Goal: Task Accomplishment & Management: Use online tool/utility

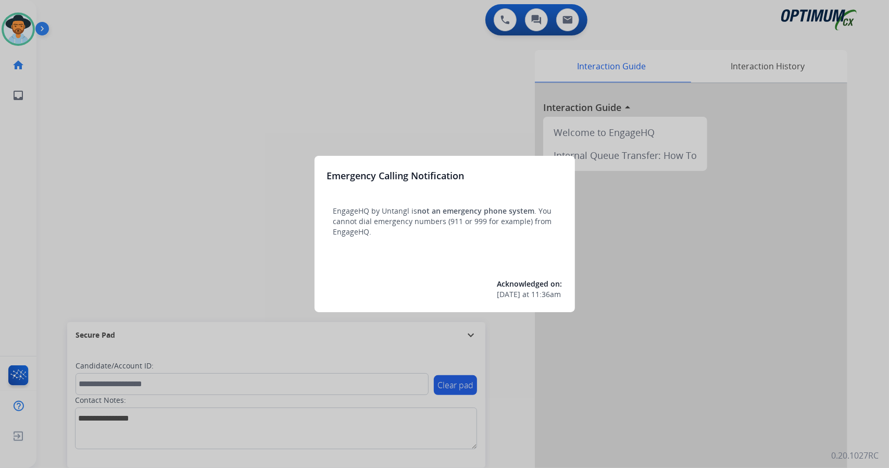
click at [888, 166] on div at bounding box center [444, 234] width 889 height 468
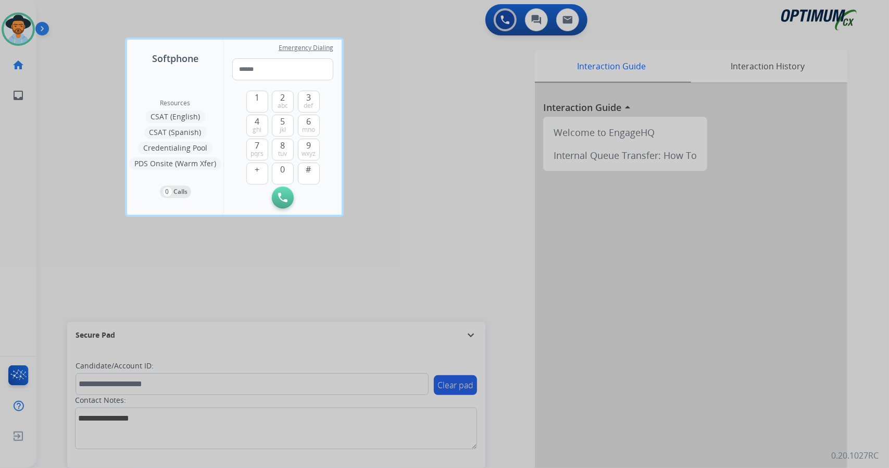
click at [431, 218] on div at bounding box center [444, 234] width 889 height 468
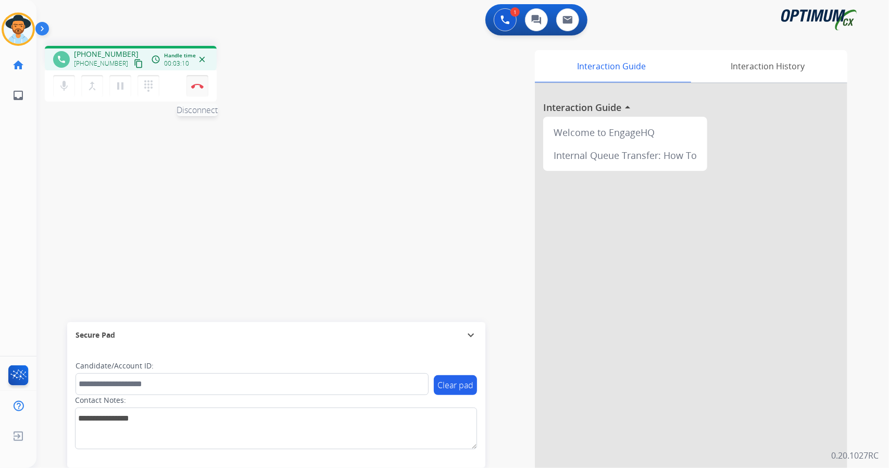
click at [195, 84] on img at bounding box center [197, 85] width 13 height 5
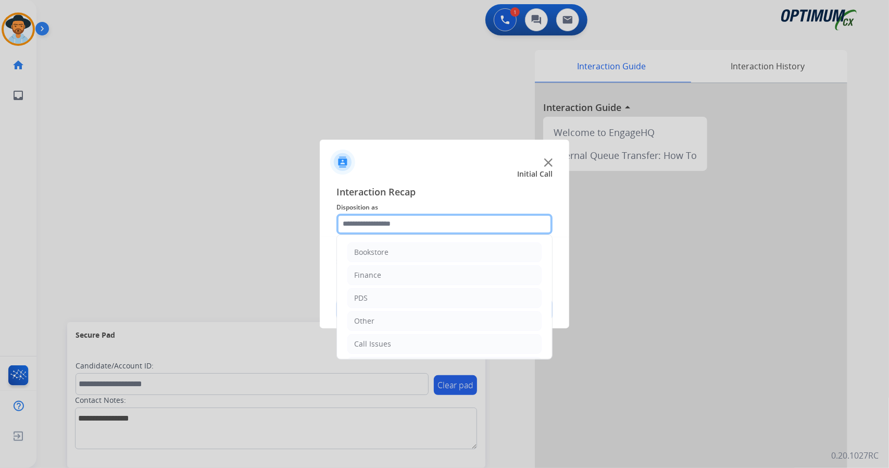
click at [430, 218] on input "text" at bounding box center [444, 224] width 216 height 21
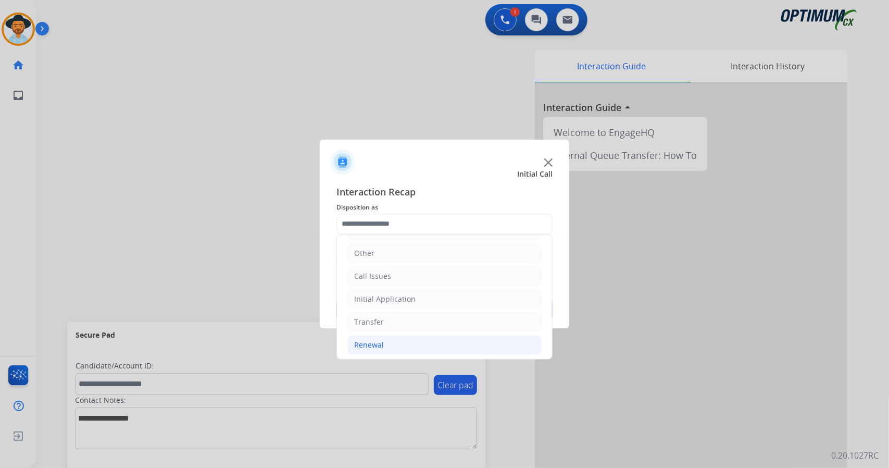
click at [436, 342] on li "Renewal" at bounding box center [444, 345] width 194 height 20
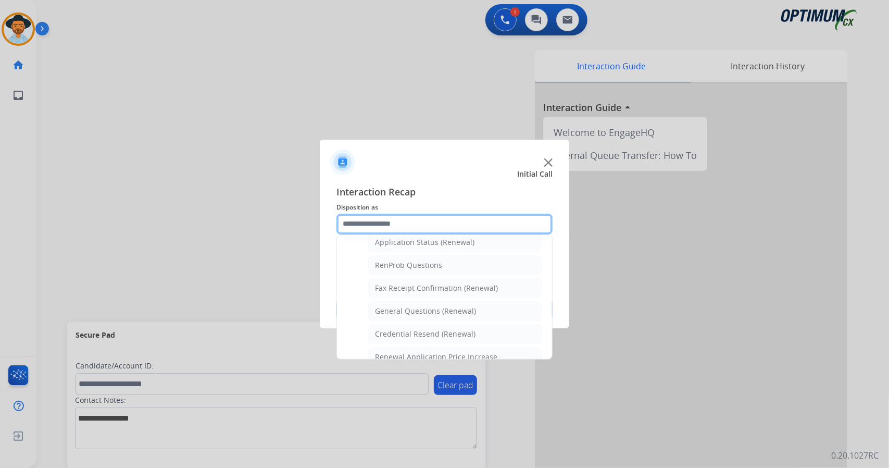
scroll to position [250, 0]
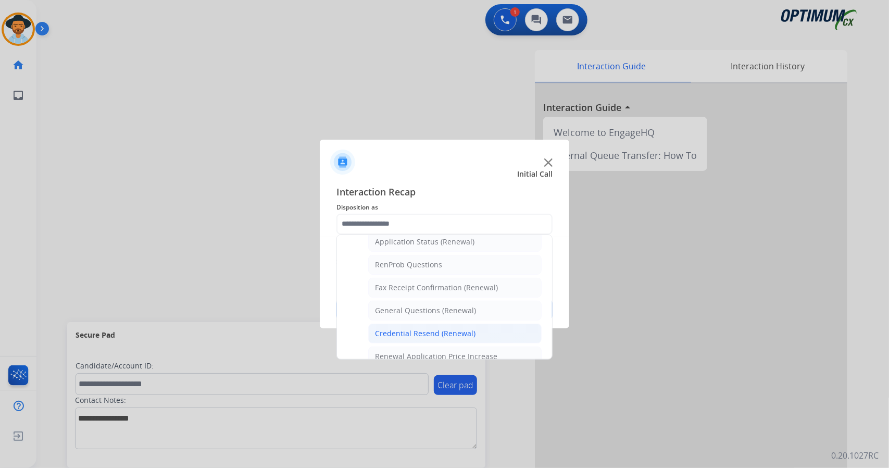
click at [433, 330] on div "Credential Resend (Renewal)" at bounding box center [425, 333] width 101 height 10
type input "**********"
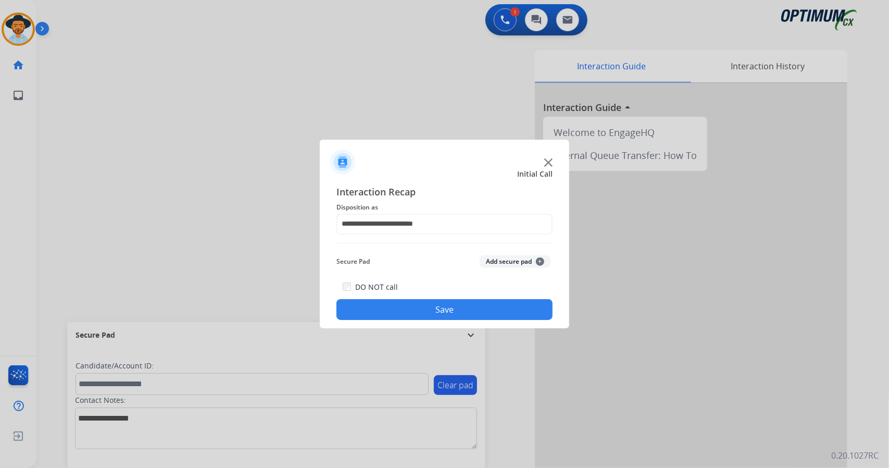
click at [477, 300] on button "Save" at bounding box center [444, 309] width 216 height 21
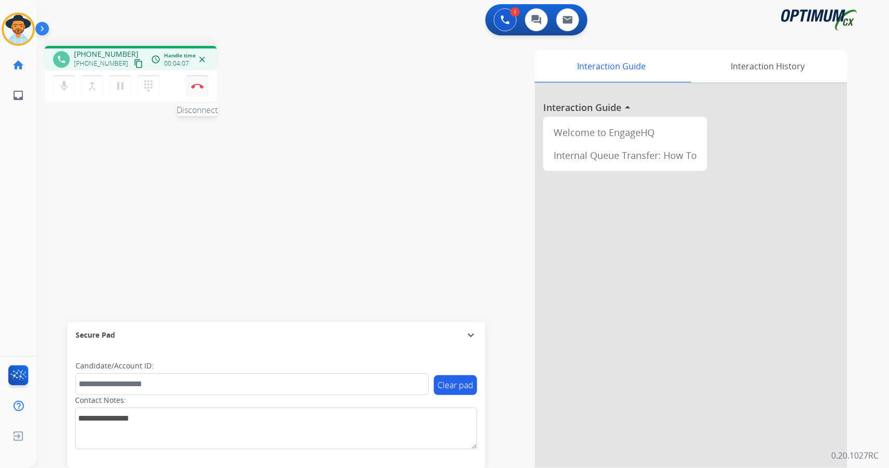
click at [194, 91] on button "Disconnect" at bounding box center [197, 86] width 22 height 22
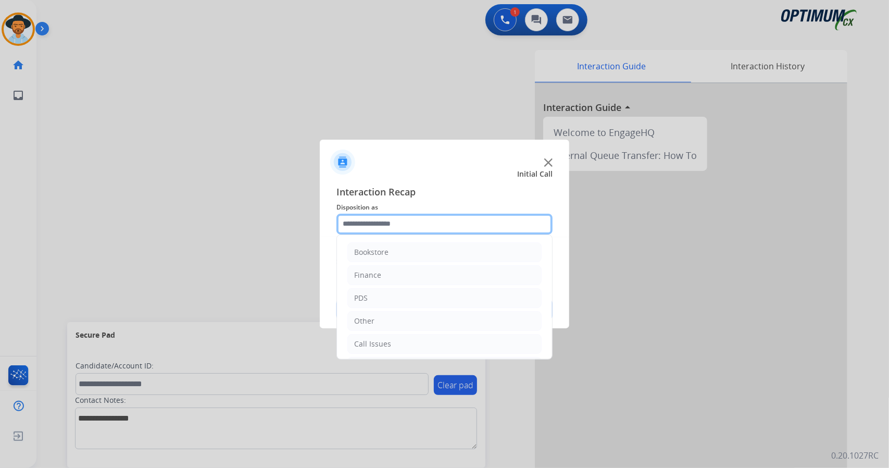
click at [418, 222] on input "text" at bounding box center [444, 224] width 216 height 21
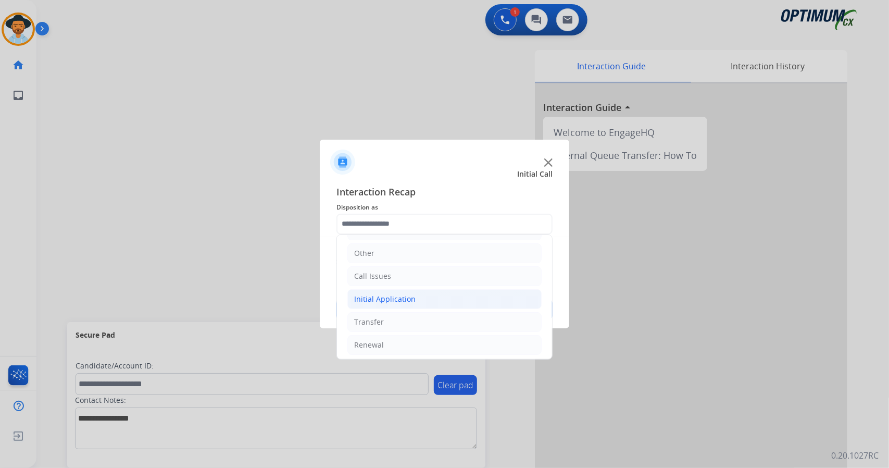
click at [428, 301] on li "Initial Application" at bounding box center [444, 299] width 194 height 20
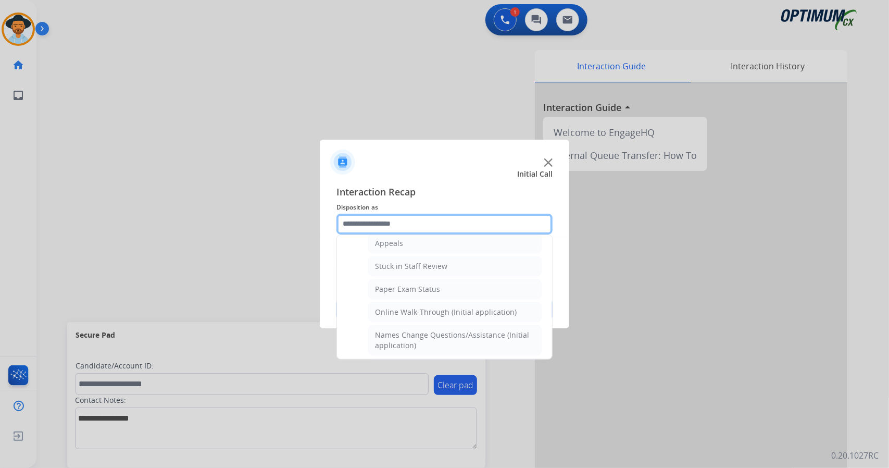
scroll to position [168, 0]
click at [428, 304] on li "Online Walk-Through (Initial application)" at bounding box center [454, 314] width 173 height 20
type input "**********"
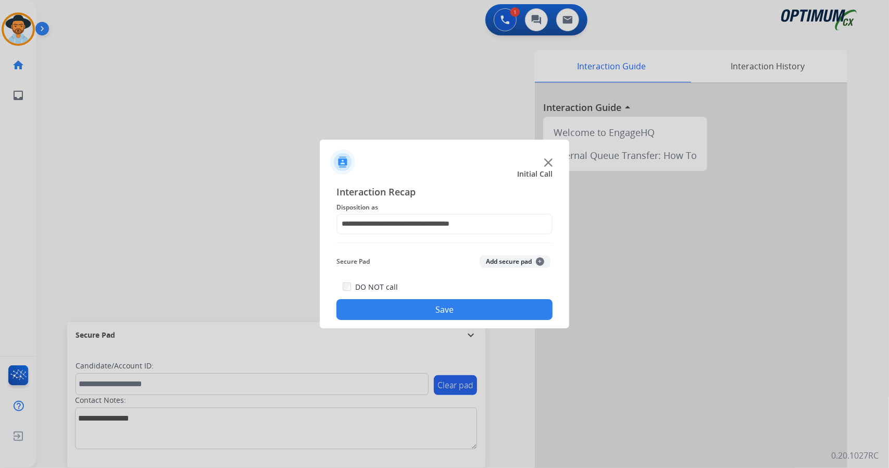
click at [444, 306] on button "Save" at bounding box center [444, 309] width 216 height 21
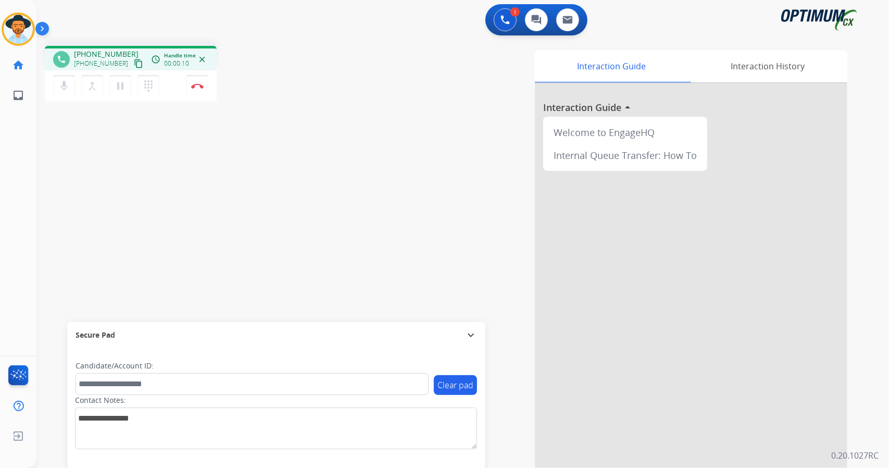
click at [516, 443] on div "Interaction Guide Interaction History Interaction Guide arrow_drop_up Welcome t…" at bounding box center [590, 261] width 516 height 422
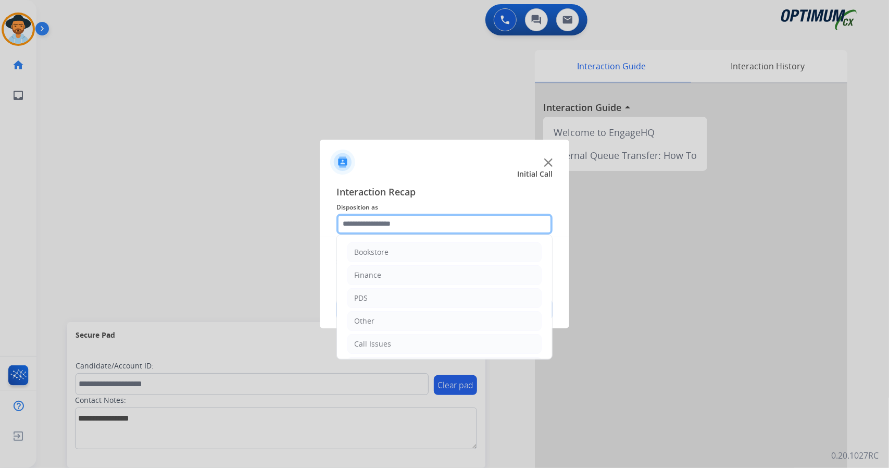
click at [392, 228] on input "text" at bounding box center [444, 224] width 216 height 21
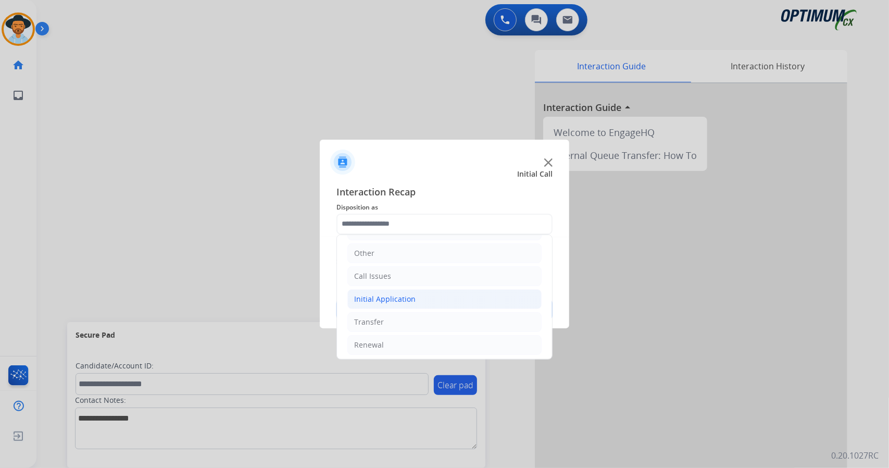
click at [447, 297] on li "Initial Application" at bounding box center [444, 299] width 194 height 20
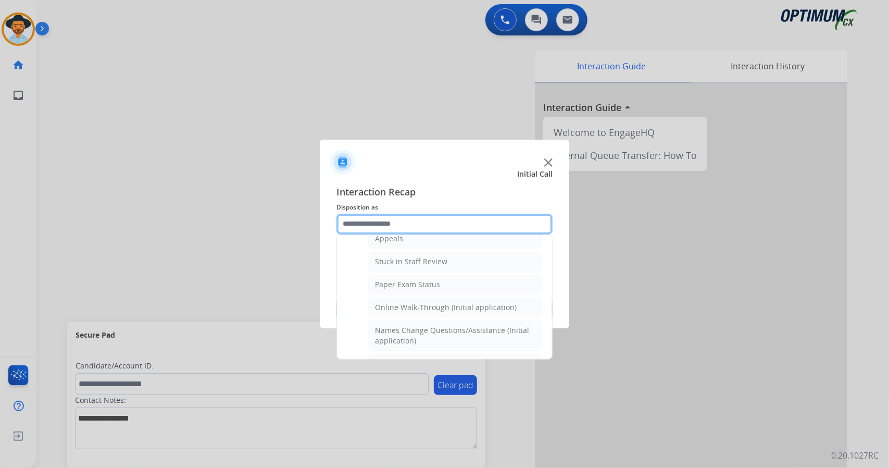
scroll to position [175, 0]
click at [447, 301] on div "Online Walk-Through (Initial application)" at bounding box center [446, 306] width 142 height 10
type input "**********"
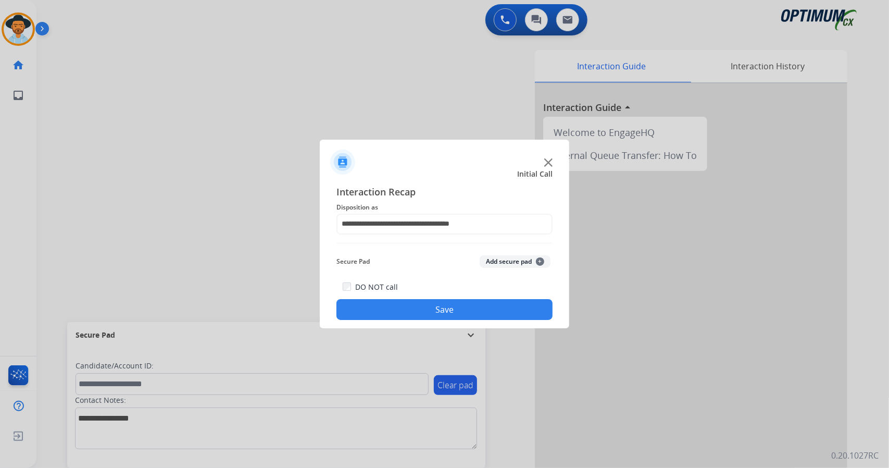
click at [447, 302] on button "Save" at bounding box center [444, 309] width 216 height 21
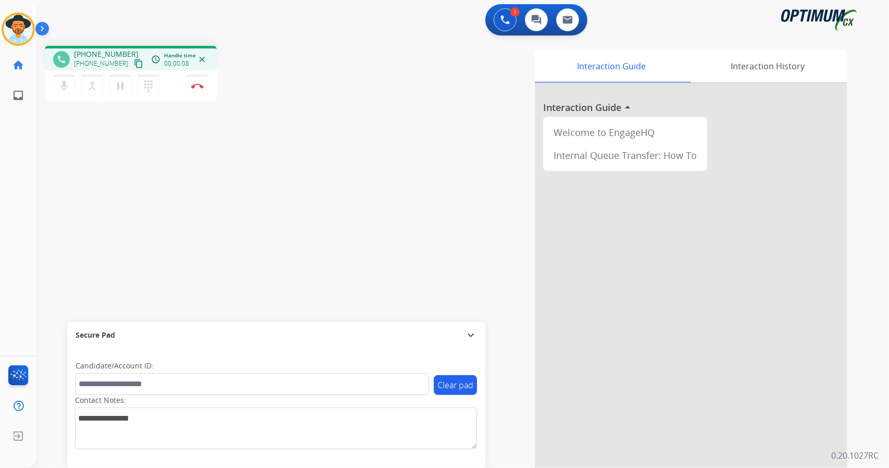
click at [0, 197] on div "Paulina Busy Edit Avatar Agent: Paulina Routing Profile: OCX Training home Home…" at bounding box center [18, 234] width 36 height 468
click at [309, 124] on div "phone +13213164777 +13213164777 content_copy access_time Call metrics Queue 00:…" at bounding box center [450, 255] width 828 height 434
click at [202, 88] on button "Disconnect" at bounding box center [197, 86] width 22 height 22
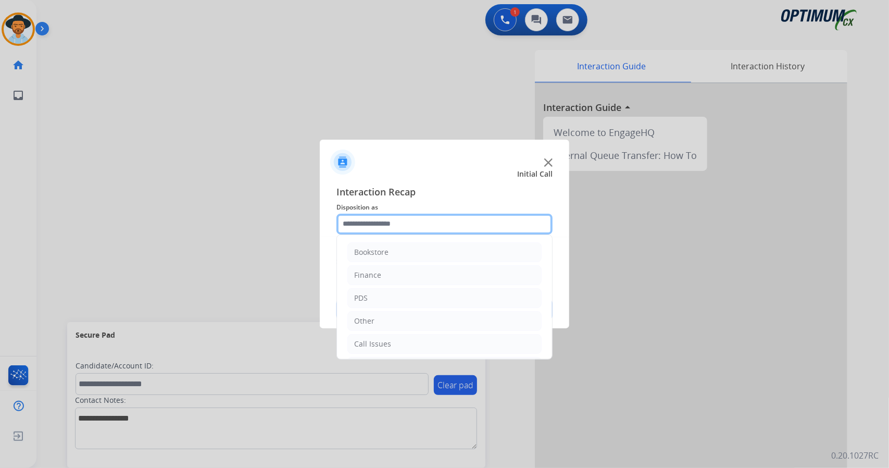
click at [418, 222] on input "text" at bounding box center [444, 224] width 216 height 21
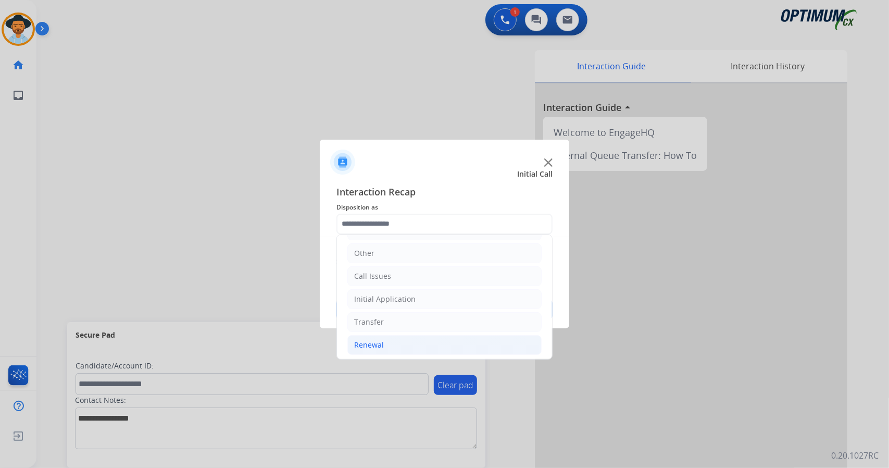
click at [400, 344] on li "Renewal" at bounding box center [444, 345] width 194 height 20
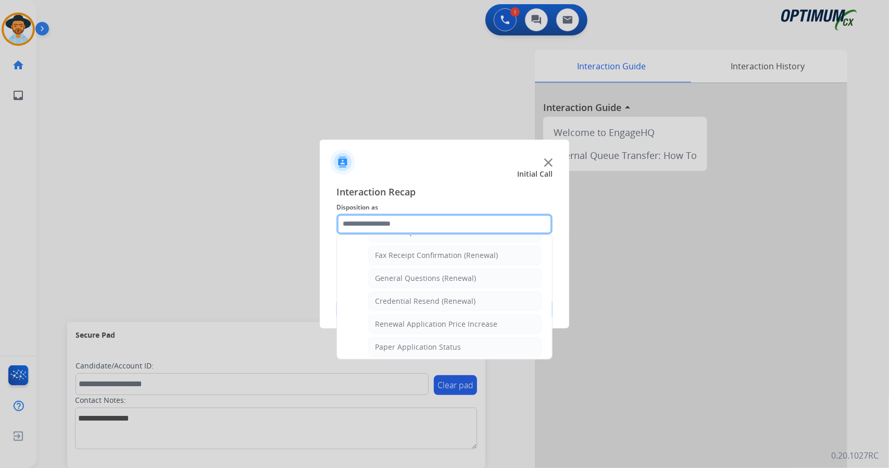
scroll to position [394, 0]
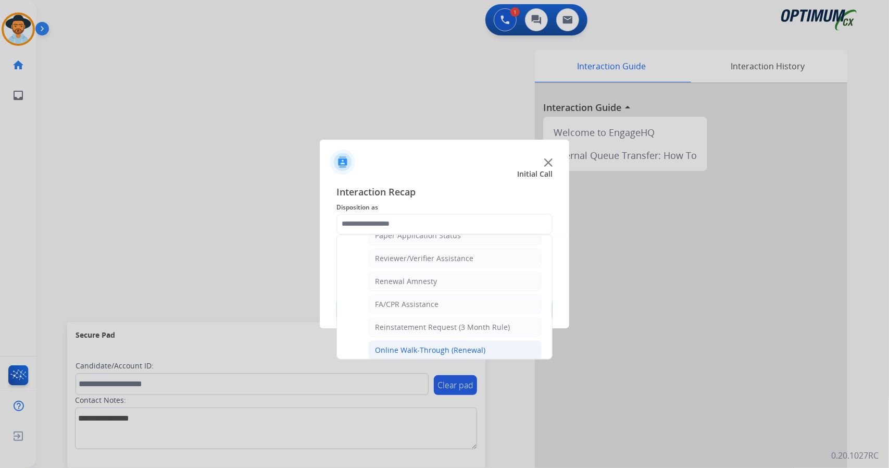
click at [390, 345] on div "Online Walk-Through (Renewal)" at bounding box center [430, 350] width 110 height 10
type input "**********"
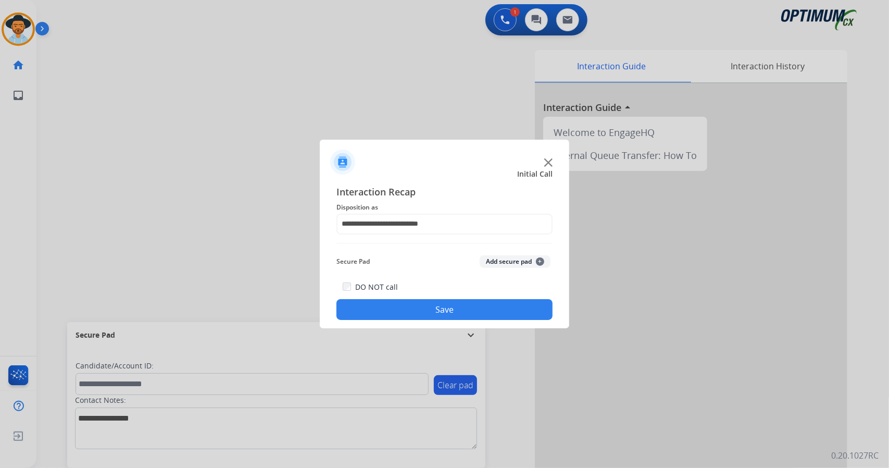
click at [413, 303] on button "Save" at bounding box center [444, 309] width 216 height 21
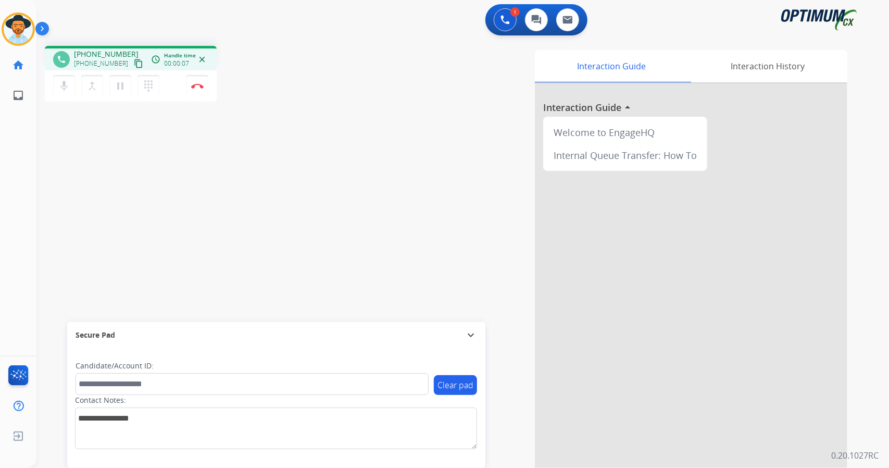
click at [889, 164] on div "1 Voice Interactions 0 Chat Interactions 0 Email Interactions phone +1725221687…" at bounding box center [462, 234] width 853 height 468
click at [199, 84] on img at bounding box center [197, 85] width 13 height 5
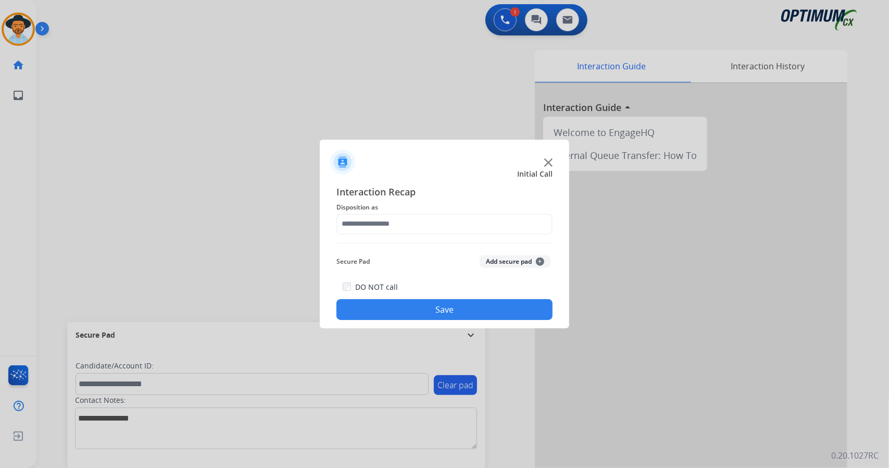
click at [390, 234] on div "Interaction Recap Disposition as Secure Pad Add secure pad + DO NOT call Save" at bounding box center [444, 252] width 216 height 136
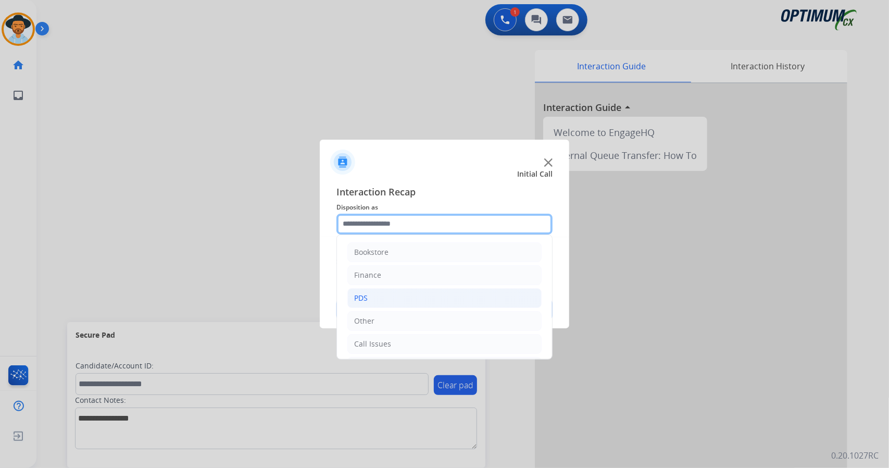
drag, startPoint x: 379, startPoint y: 224, endPoint x: 433, endPoint y: 294, distance: 87.9
click at [433, 234] on div "Bookstore Finance PDS Other Call Issues Initial Application Transfer Renewal" at bounding box center [444, 224] width 216 height 21
click at [415, 305] on li "Initial Application" at bounding box center [444, 299] width 194 height 20
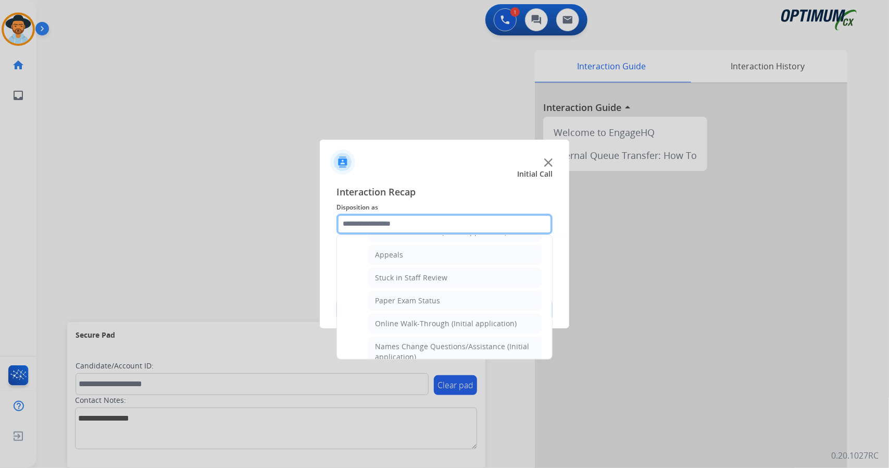
scroll to position [167, 0]
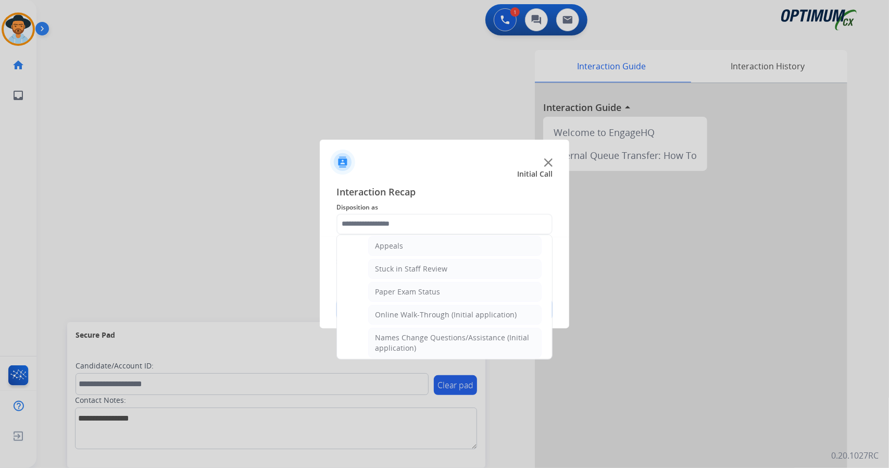
click at [415, 309] on div "Online Walk-Through (Initial application)" at bounding box center [446, 314] width 142 height 10
type input "**********"
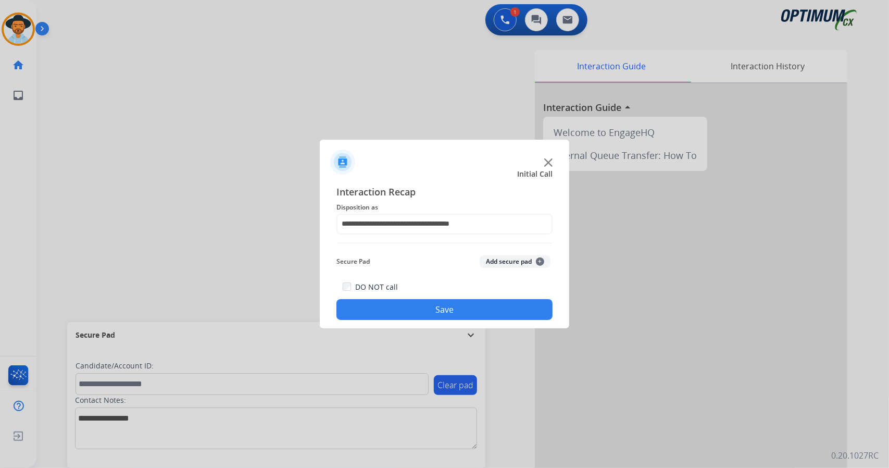
click at [415, 305] on button "Save" at bounding box center [444, 309] width 216 height 21
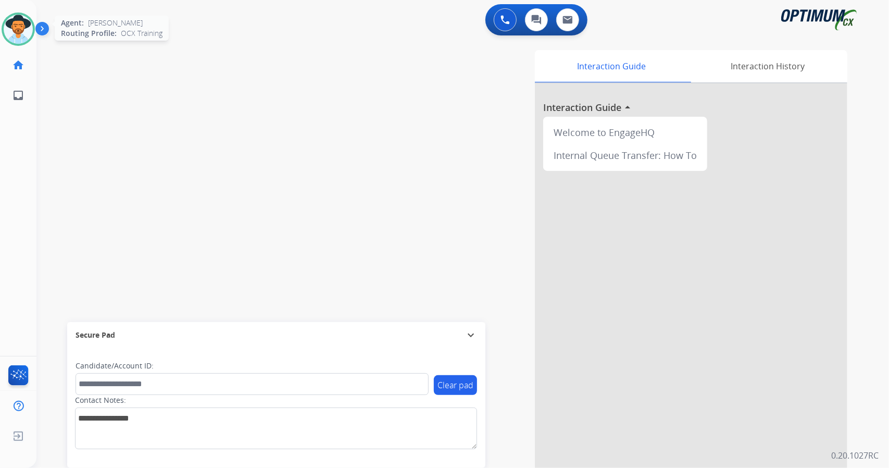
click at [24, 27] on img at bounding box center [18, 29] width 29 height 29
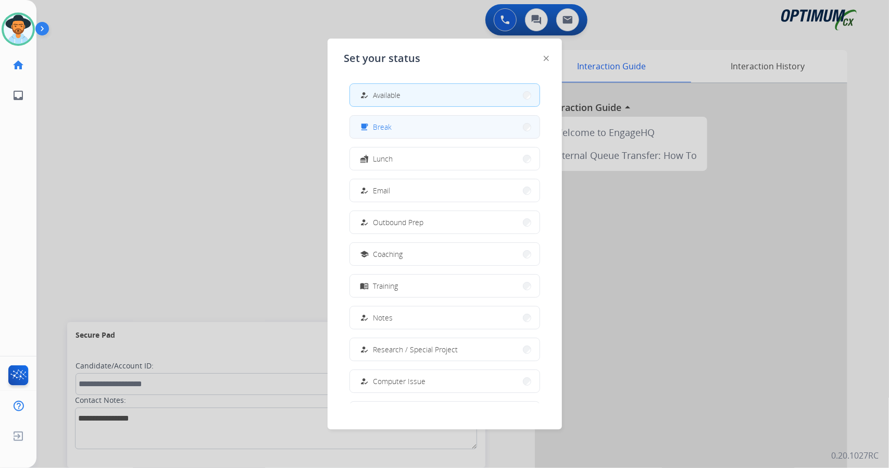
click at [402, 121] on button "free_breakfast Break" at bounding box center [445, 127] width 190 height 22
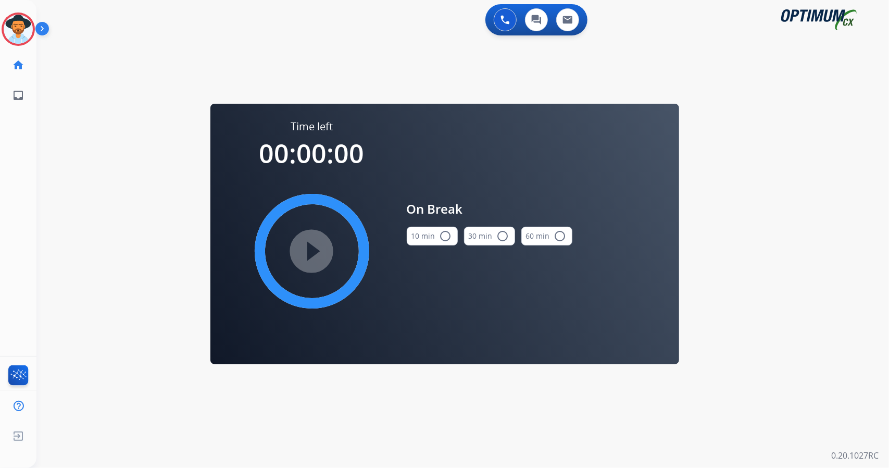
click at [818, 239] on div "0 Voice Interactions 0 Chat Interactions 0 Email Interactions swap_horiz Break …" at bounding box center [462, 234] width 853 height 468
click at [440, 233] on mat-icon "radio_button_unchecked" at bounding box center [446, 236] width 13 height 13
click at [306, 248] on mat-icon "play_circle_filled" at bounding box center [312, 251] width 13 height 13
click at [11, 24] on icon at bounding box center [19, 30] width 34 height 34
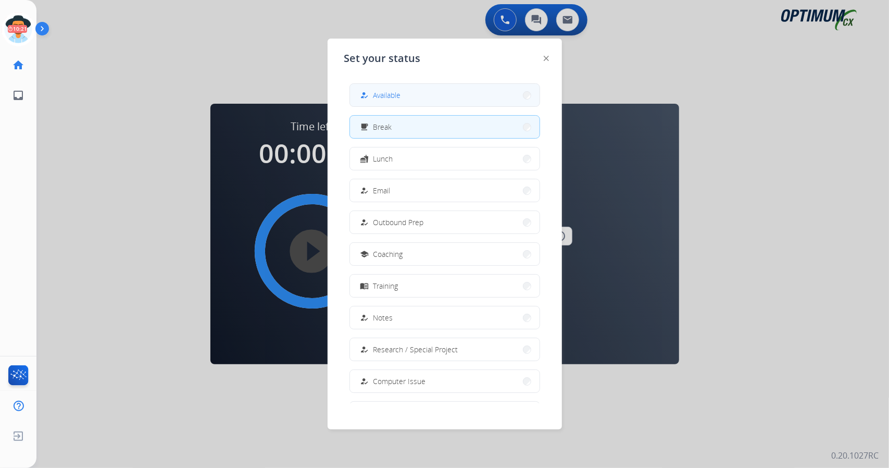
click at [448, 92] on button "how_to_reg Available" at bounding box center [445, 95] width 190 height 22
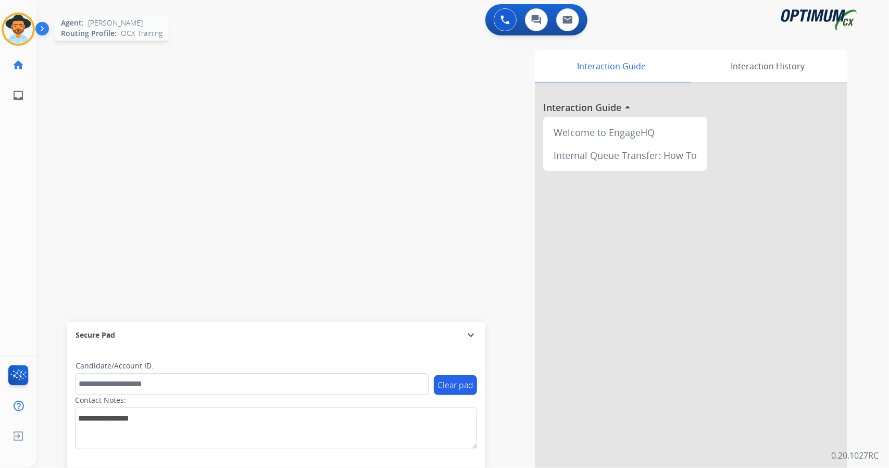
click at [9, 35] on img at bounding box center [18, 29] width 29 height 29
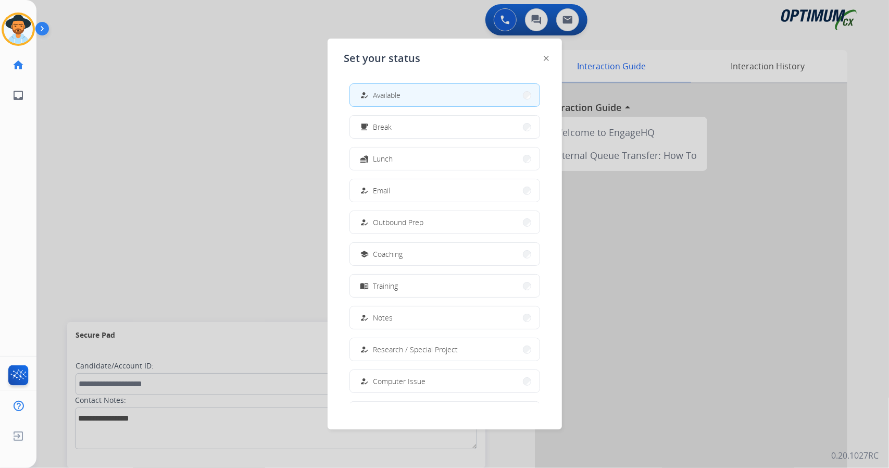
click at [166, 128] on div at bounding box center [444, 234] width 889 height 468
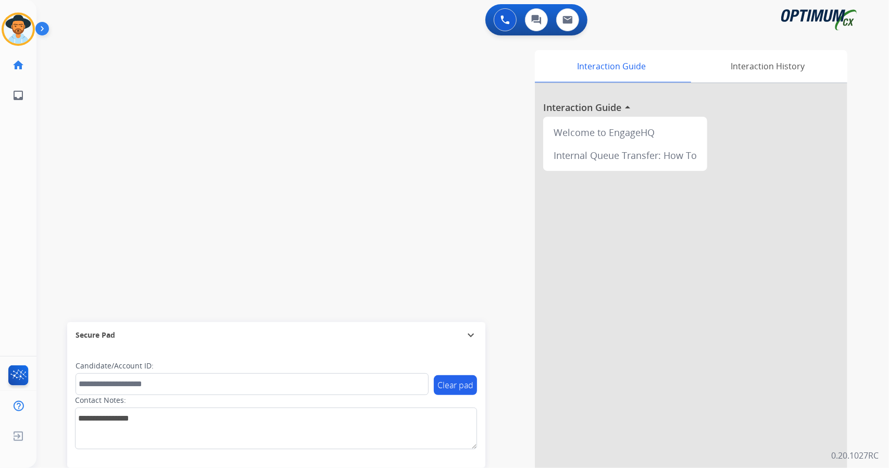
click at [63, 4] on app-navbar "0 Voice Interactions 0 Chat Interactions 0 Email Interactions" at bounding box center [450, 19] width 828 height 38
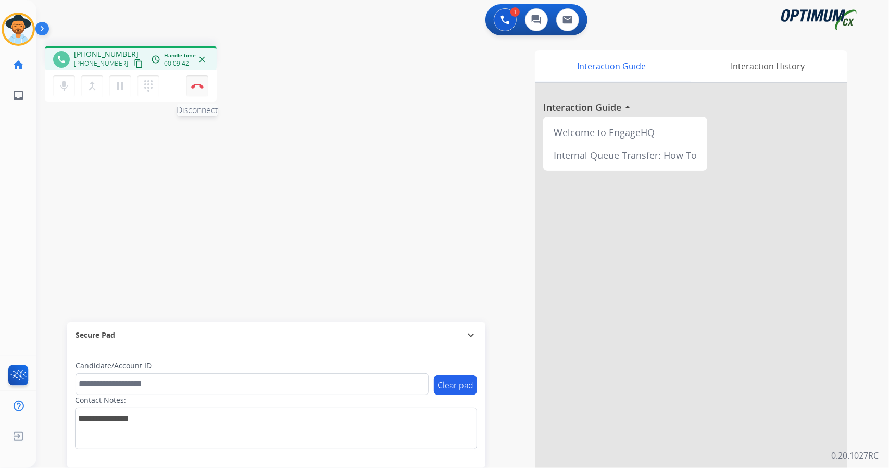
click at [202, 85] on img at bounding box center [197, 85] width 13 height 5
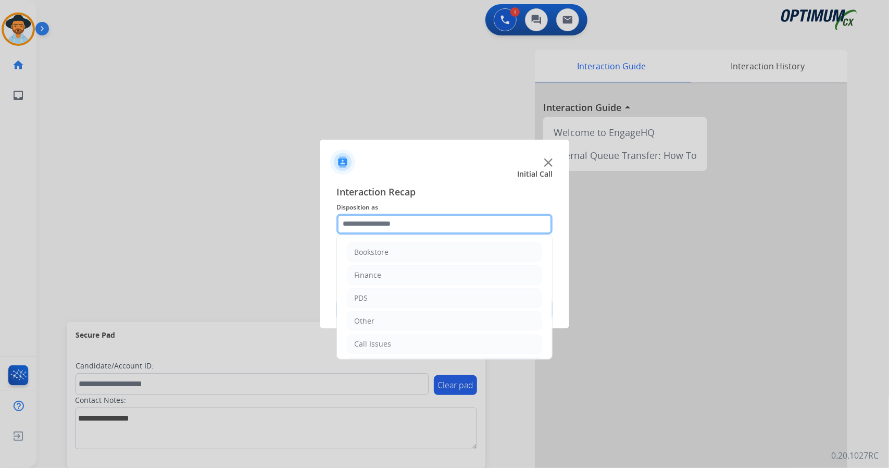
click at [380, 228] on input "text" at bounding box center [444, 224] width 216 height 21
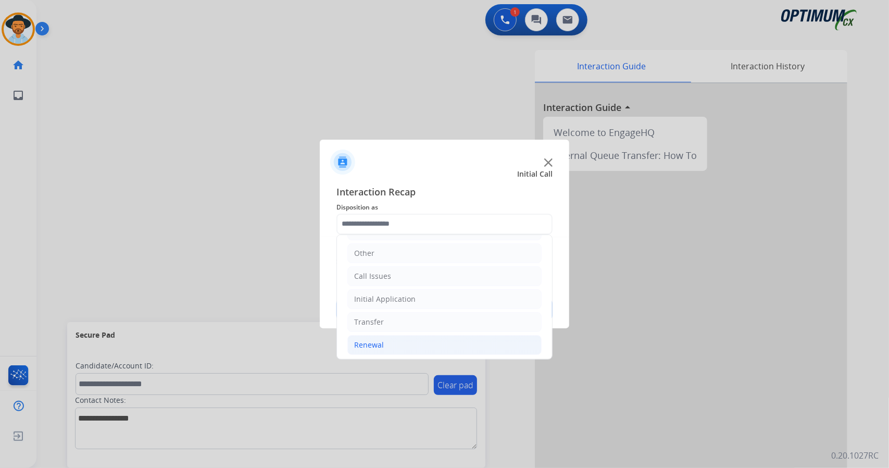
click at [382, 341] on div "Renewal" at bounding box center [369, 345] width 30 height 10
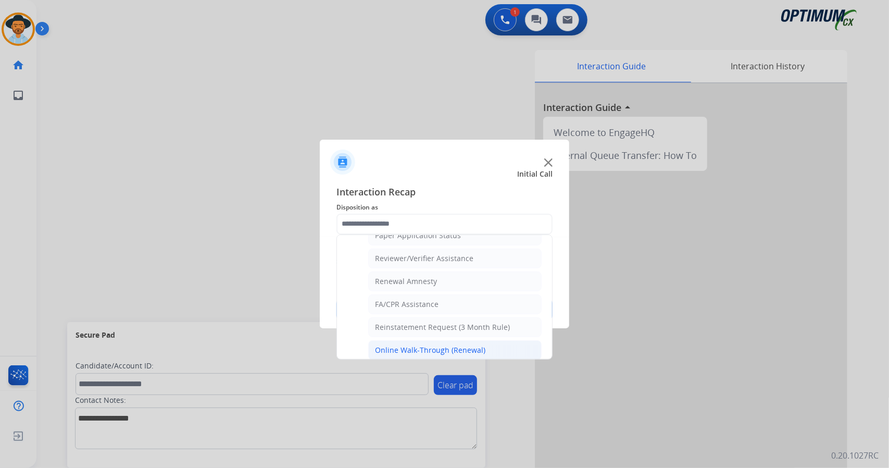
click at [405, 345] on div "Online Walk-Through (Renewal)" at bounding box center [430, 350] width 110 height 10
type input "**********"
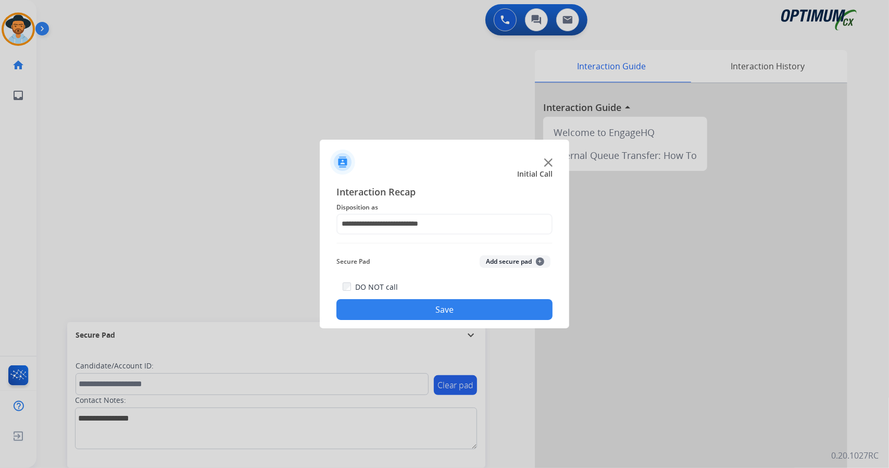
click at [406, 312] on button "Save" at bounding box center [444, 309] width 216 height 21
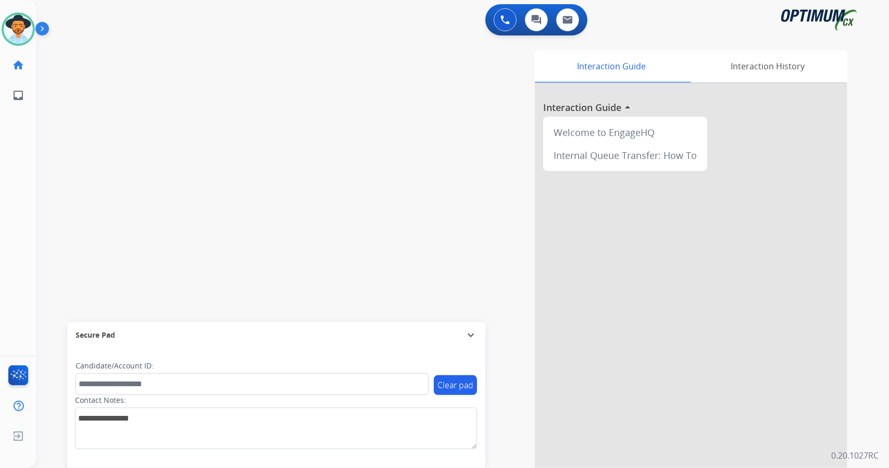
click at [874, 184] on div "0 Voice Interactions 0 Chat Interactions 0 Email Interactions swap_horiz Break …" at bounding box center [462, 234] width 853 height 468
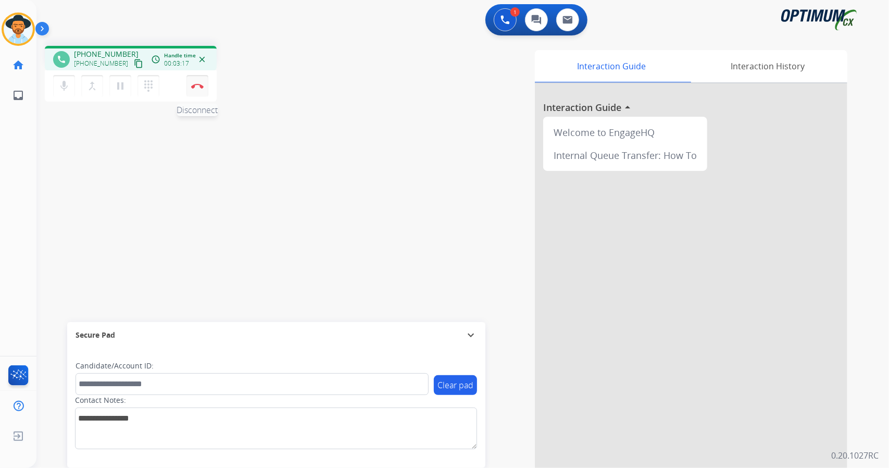
click at [199, 86] on img at bounding box center [197, 85] width 13 height 5
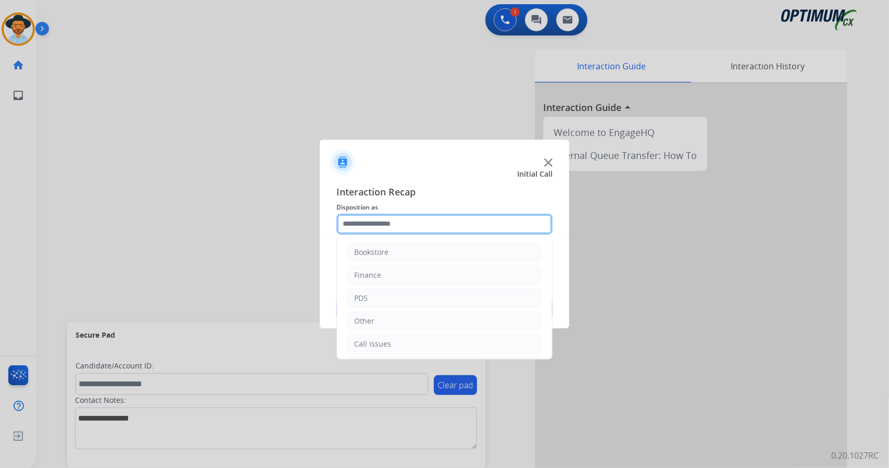
click at [391, 225] on input "text" at bounding box center [444, 224] width 216 height 21
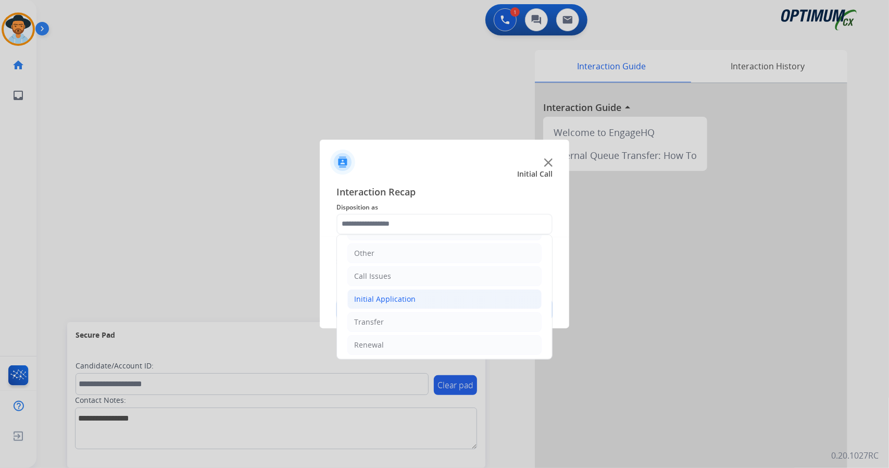
click at [416, 298] on li "Initial Application" at bounding box center [444, 299] width 194 height 20
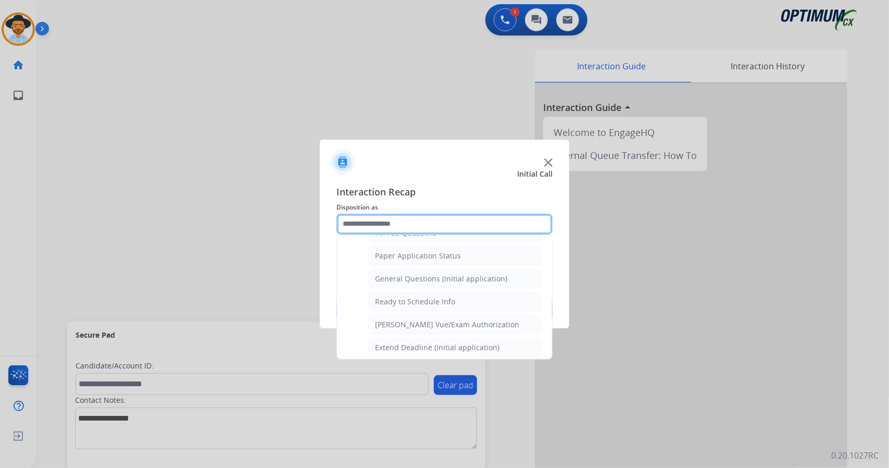
scroll to position [580, 0]
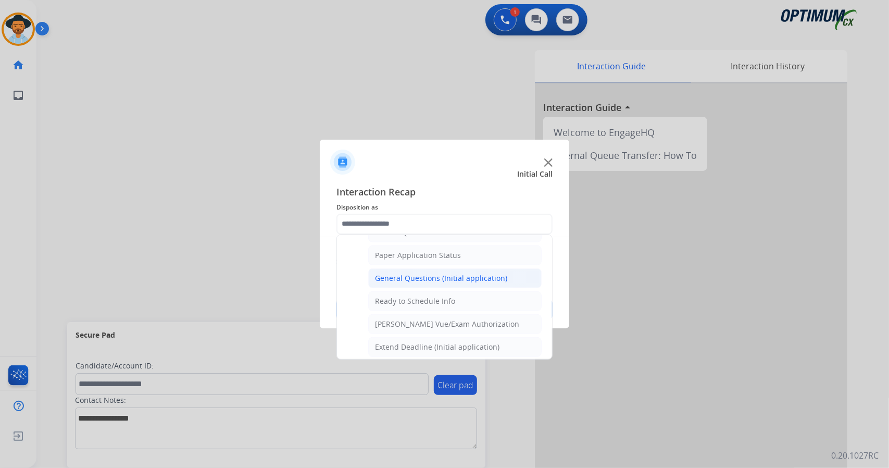
click at [421, 273] on div "General Questions (Initial application)" at bounding box center [441, 278] width 132 height 10
type input "**********"
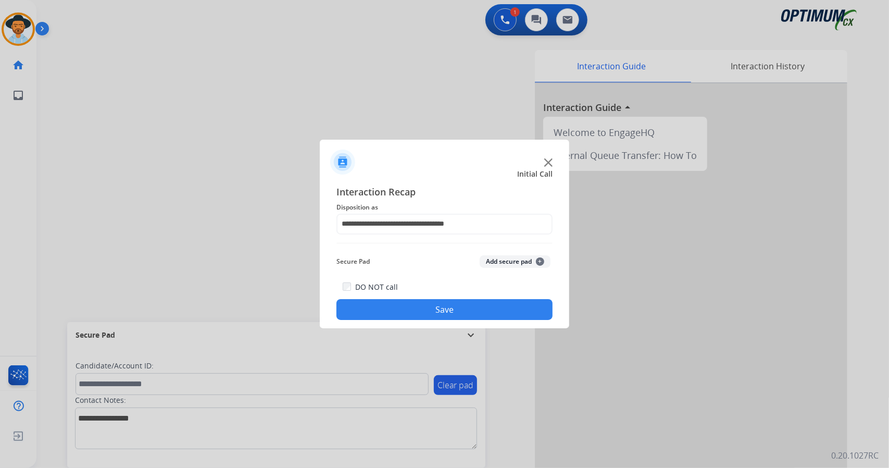
click at [433, 304] on button "Save" at bounding box center [444, 309] width 216 height 21
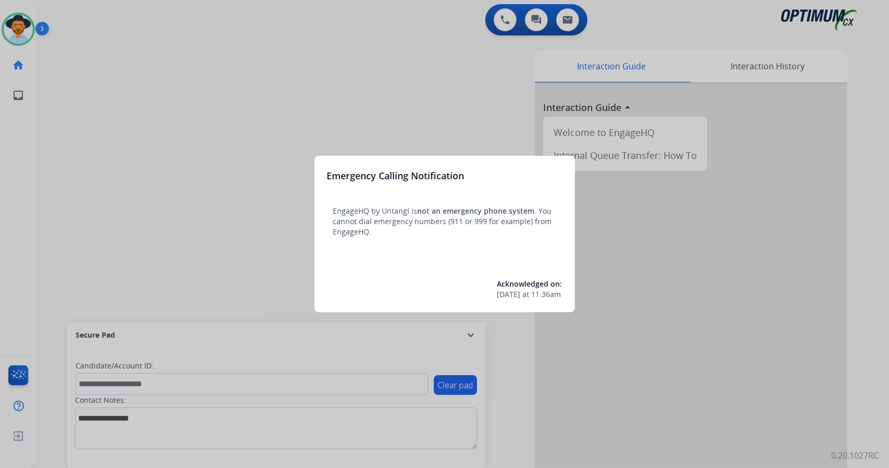
click at [177, 195] on div at bounding box center [444, 234] width 889 height 468
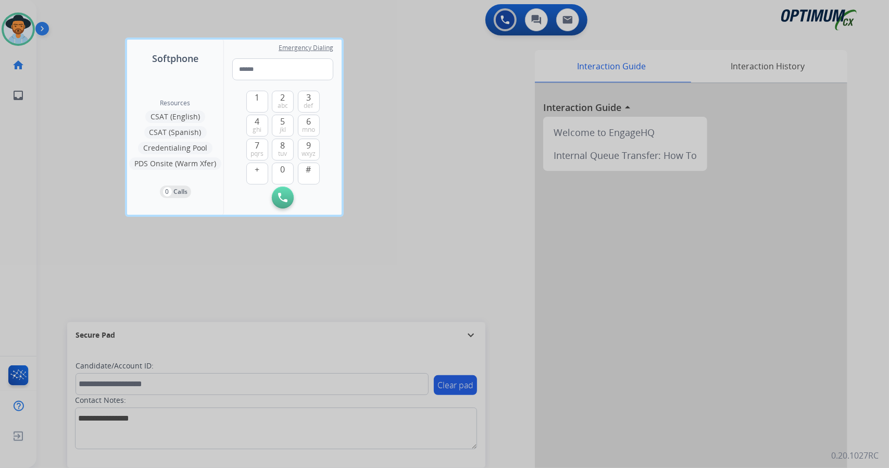
click at [69, 135] on div at bounding box center [444, 234] width 889 height 468
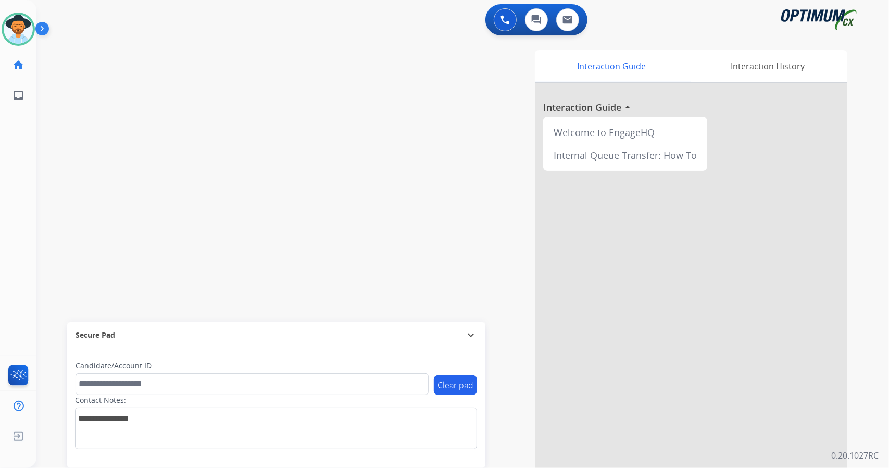
click at [333, 205] on div "Interaction Guide Interaction History Interaction Guide arrow_drop_up Welcome t…" at bounding box center [590, 261] width 516 height 422
click at [453, 160] on div "Interaction Guide Interaction History Interaction Guide arrow_drop_up Welcome t…" at bounding box center [590, 261] width 516 height 422
click at [273, 73] on div "swap_horiz Break voice bridge close_fullscreen Connect 3-Way Call merge_type Se…" at bounding box center [450, 255] width 828 height 434
click at [319, 18] on div "0 Voice Interactions 0 Chat Interactions 0 Email Interactions" at bounding box center [456, 20] width 815 height 33
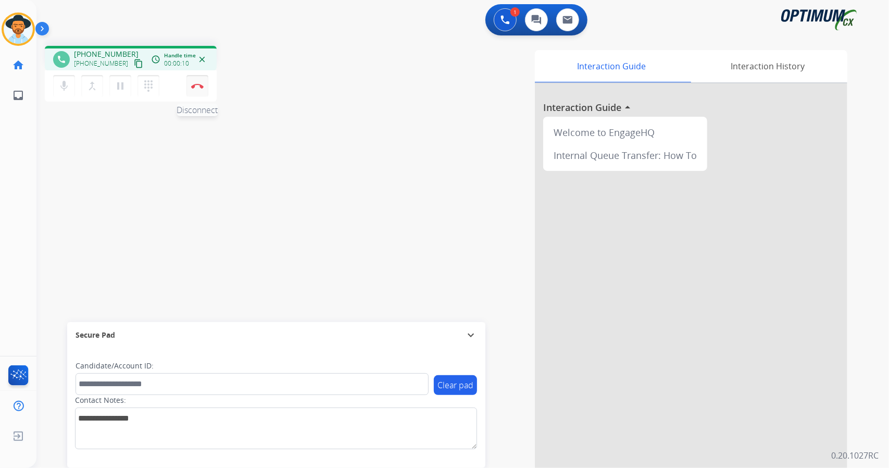
click at [191, 89] on button "Disconnect" at bounding box center [197, 86] width 22 height 22
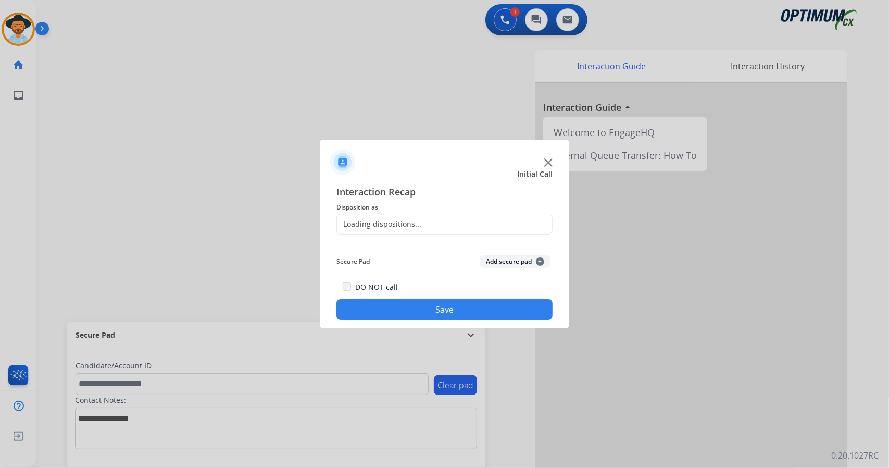
click at [408, 224] on div "Loading dispositions..." at bounding box center [379, 224] width 84 height 10
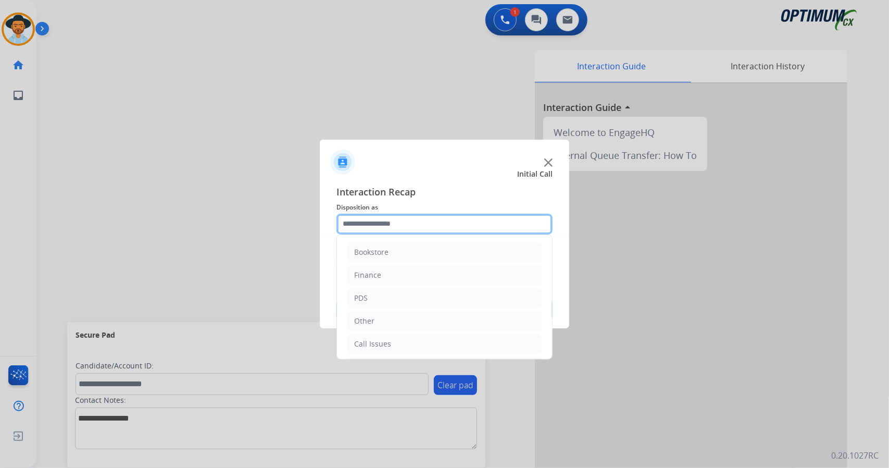
click at [397, 220] on input "text" at bounding box center [444, 224] width 216 height 21
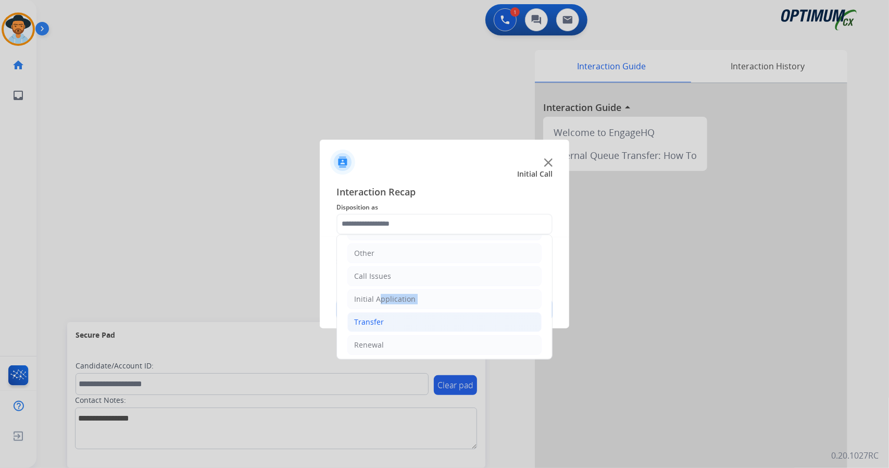
drag, startPoint x: 375, startPoint y: 298, endPoint x: 347, endPoint y: 312, distance: 31.0
click at [347, 312] on ul "Bookstore Finance PDS Other Call Issues Initial Application Transfer Renewal" at bounding box center [444, 264] width 215 height 195
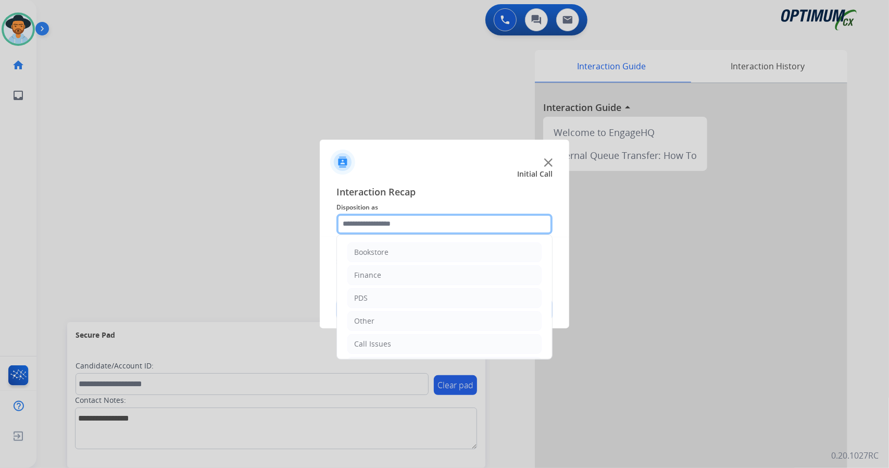
click at [413, 224] on input "text" at bounding box center [444, 224] width 216 height 21
click at [399, 346] on li "Call Issues" at bounding box center [444, 344] width 194 height 20
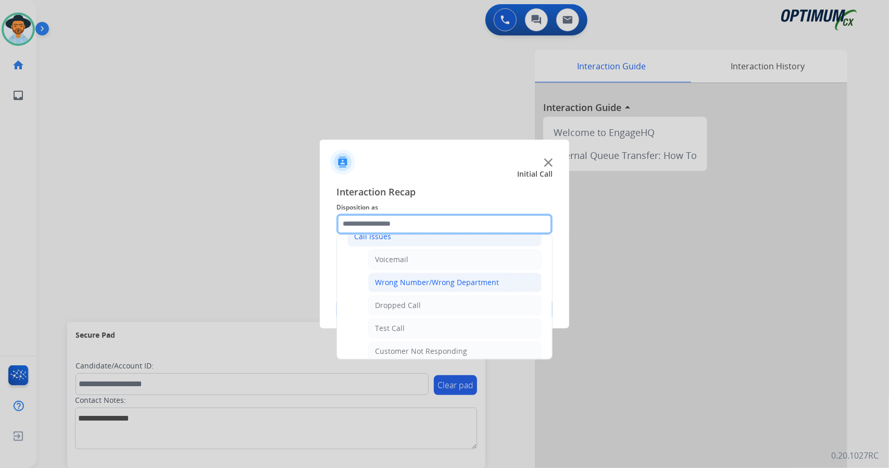
scroll to position [116, 0]
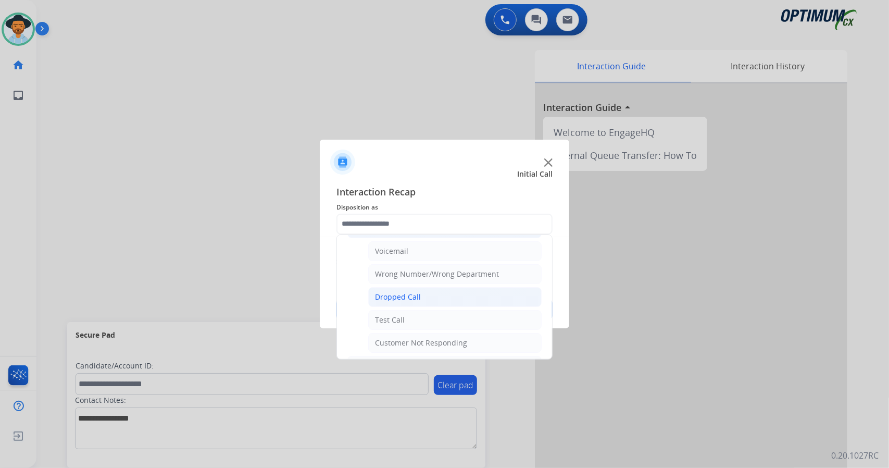
click at [420, 292] on li "Dropped Call" at bounding box center [454, 297] width 173 height 20
type input "**********"
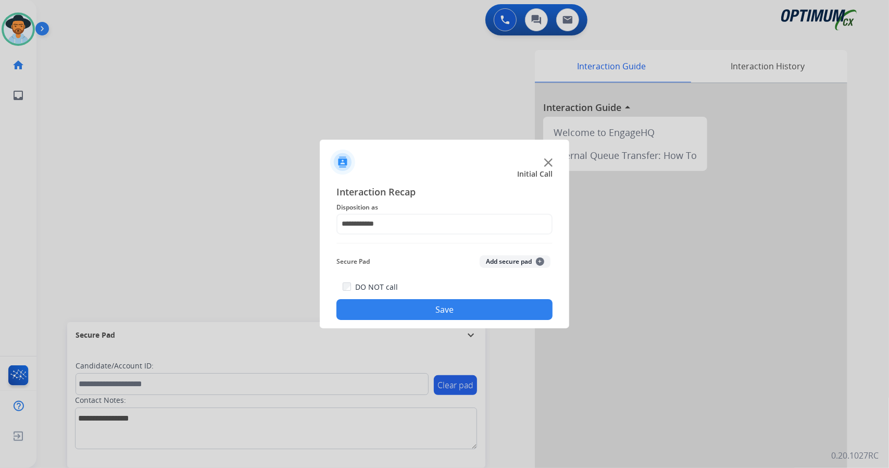
click at [421, 305] on button "Save" at bounding box center [444, 309] width 216 height 21
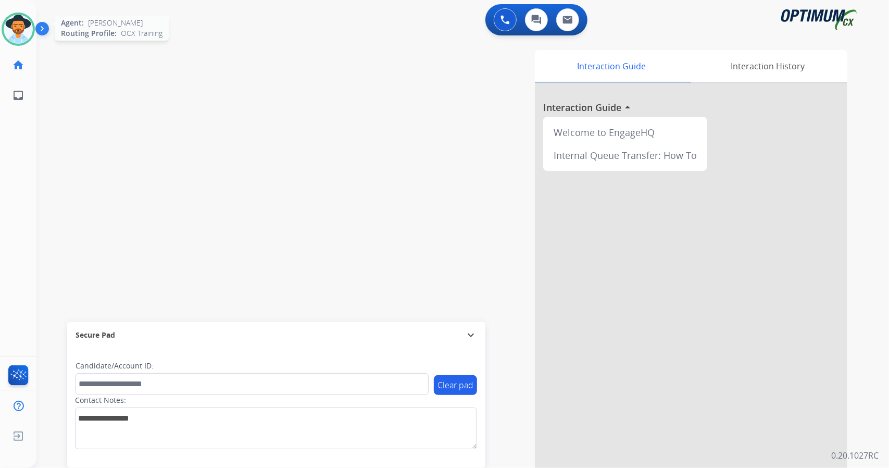
click at [19, 29] on img at bounding box center [18, 29] width 29 height 29
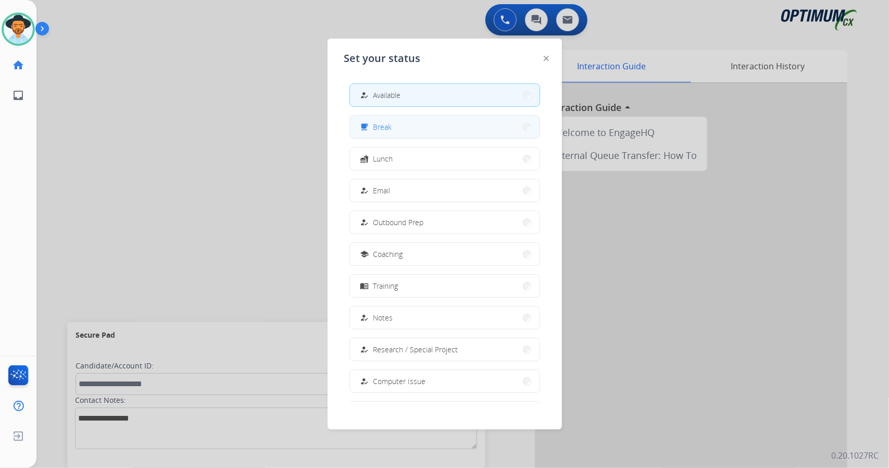
click at [447, 121] on button "free_breakfast Break" at bounding box center [445, 127] width 190 height 22
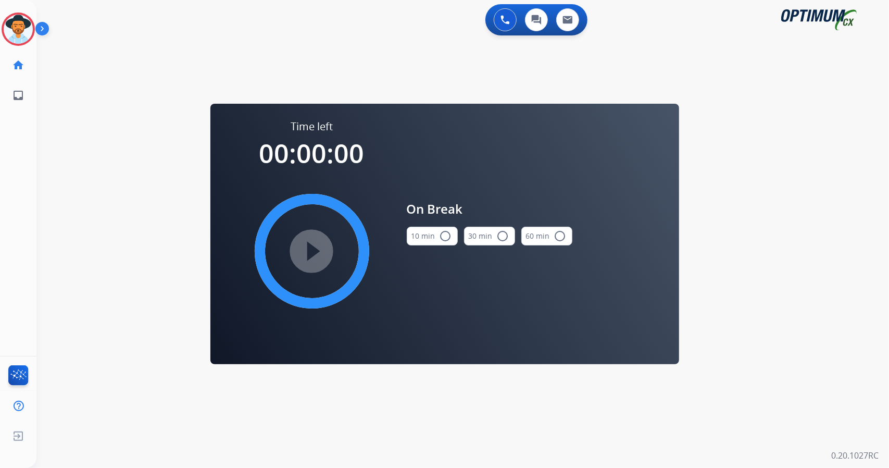
click at [796, 74] on div "swap_horiz Break voice bridge close_fullscreen Connect 3-Way Call merge_type Se…" at bounding box center [450, 63] width 828 height 50
click at [290, 42] on div "swap_horiz Break voice bridge close_fullscreen Connect 3-Way Call merge_type Se…" at bounding box center [450, 63] width 828 height 50
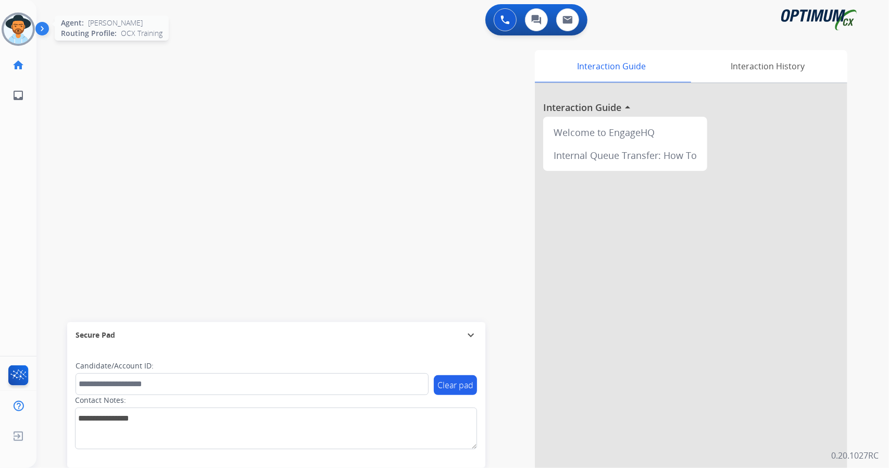
click at [20, 31] on img at bounding box center [18, 29] width 29 height 29
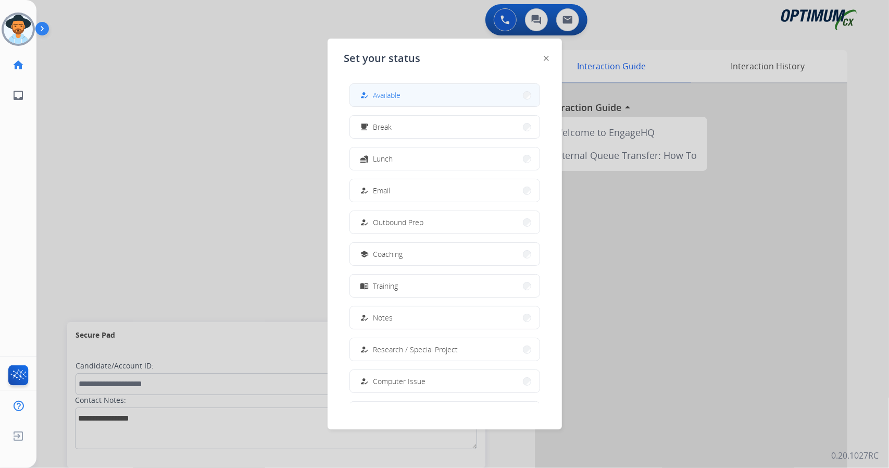
click at [477, 89] on button "how_to_reg Available" at bounding box center [445, 95] width 190 height 22
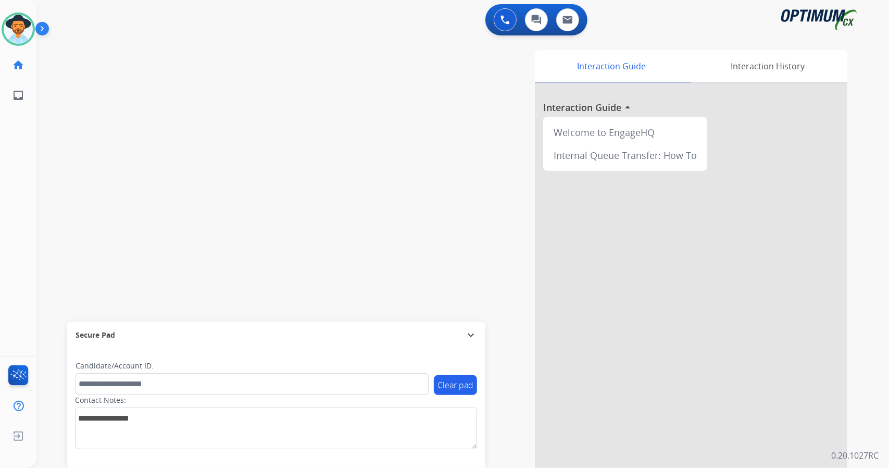
click at [889, 126] on div "0 Voice Interactions 0 Chat Interactions 0 Email Interactions swap_horiz Break …" at bounding box center [462, 234] width 853 height 468
click at [459, 83] on div "Interaction Guide Interaction History Interaction Guide arrow_drop_up Welcome t…" at bounding box center [590, 261] width 516 height 422
click at [311, 55] on div "swap_horiz Break voice bridge close_fullscreen Connect 3-Way Call merge_type Se…" at bounding box center [450, 255] width 828 height 434
click at [467, 334] on mat-icon "expand_more" at bounding box center [471, 335] width 13 height 13
click at [471, 463] on div "Secure Pad" at bounding box center [277, 455] width 402 height 18
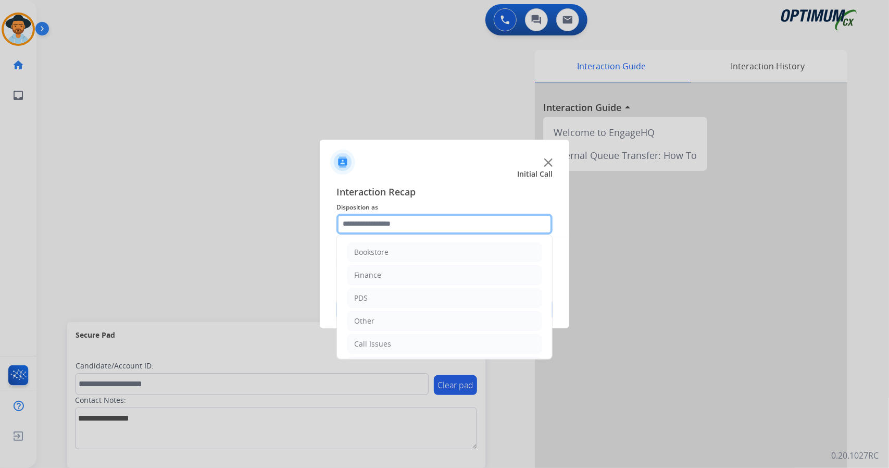
click at [452, 216] on input "text" at bounding box center [444, 224] width 216 height 21
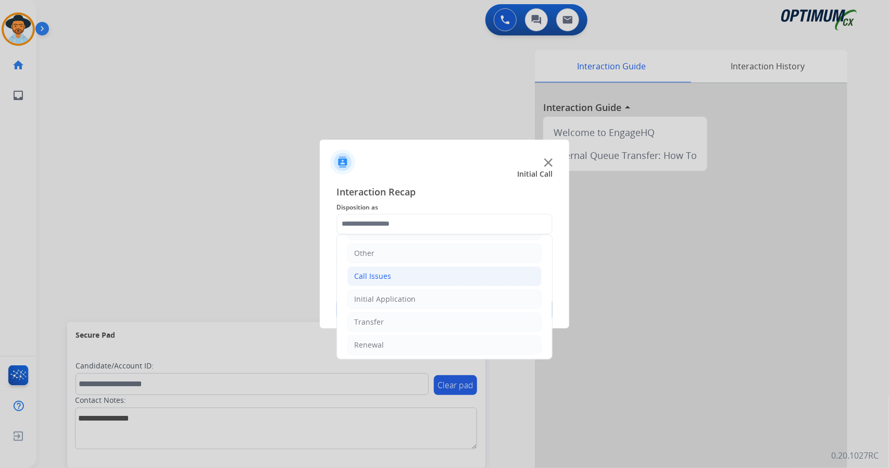
click at [414, 268] on li "Call Issues" at bounding box center [444, 276] width 194 height 20
click at [427, 318] on div "Wrong Number/Wrong Department" at bounding box center [437, 322] width 124 height 10
type input "**********"
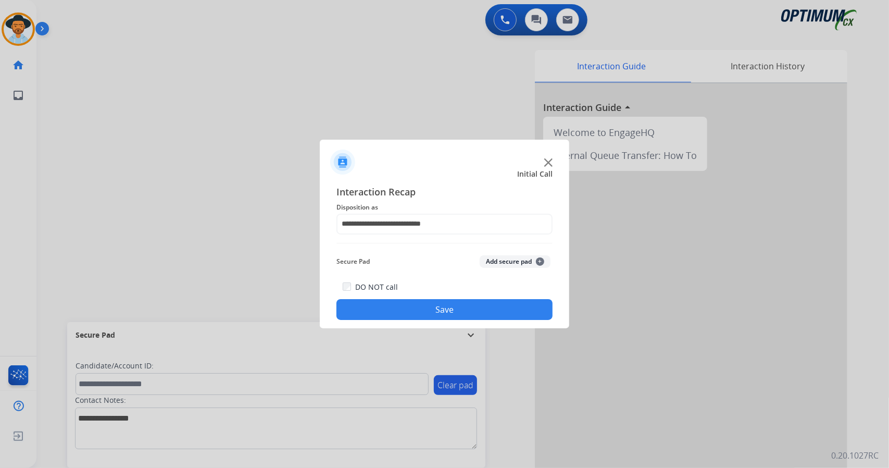
click at [416, 306] on button "Save" at bounding box center [444, 309] width 216 height 21
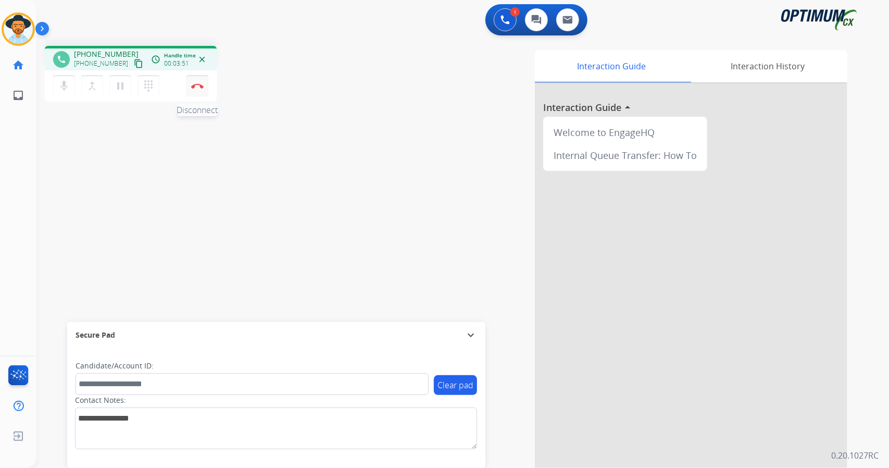
click at [197, 86] on img at bounding box center [197, 85] width 13 height 5
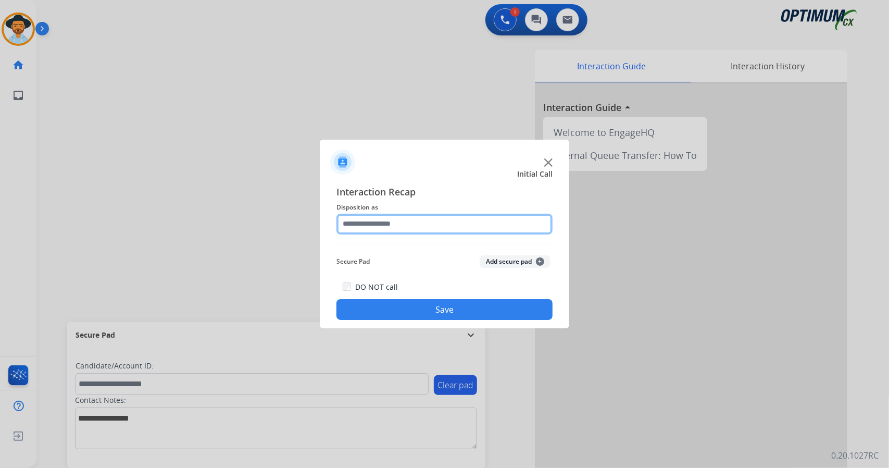
click at [368, 221] on input "text" at bounding box center [444, 224] width 216 height 21
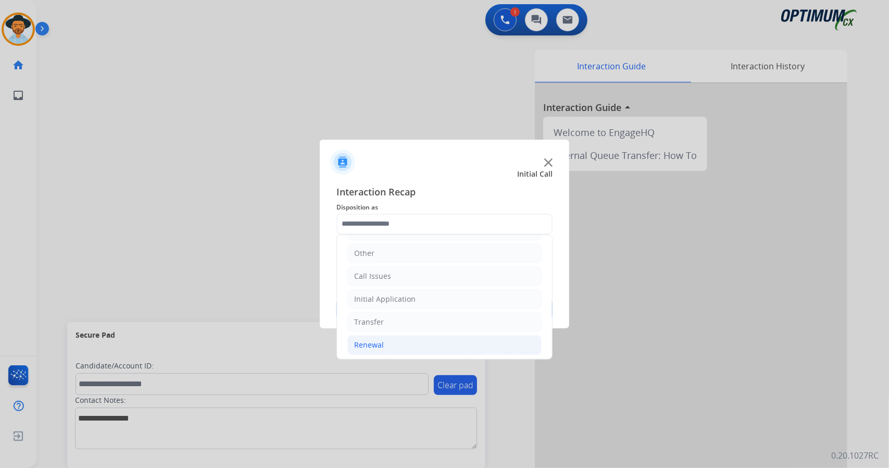
click at [395, 340] on li "Renewal" at bounding box center [444, 345] width 194 height 20
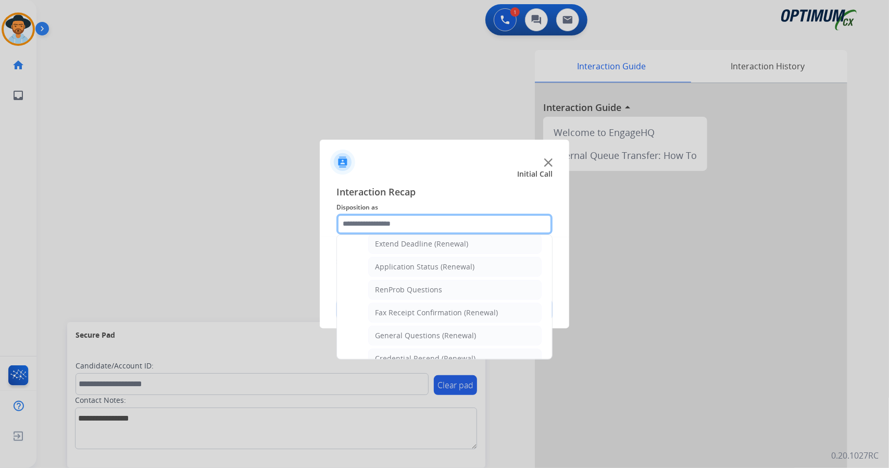
scroll to position [227, 0]
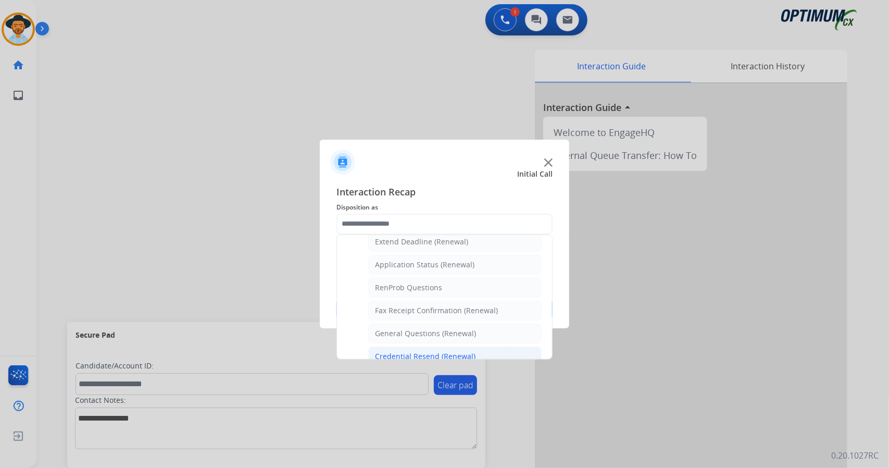
click at [397, 346] on li "Credential Resend (Renewal)" at bounding box center [454, 356] width 173 height 20
type input "**********"
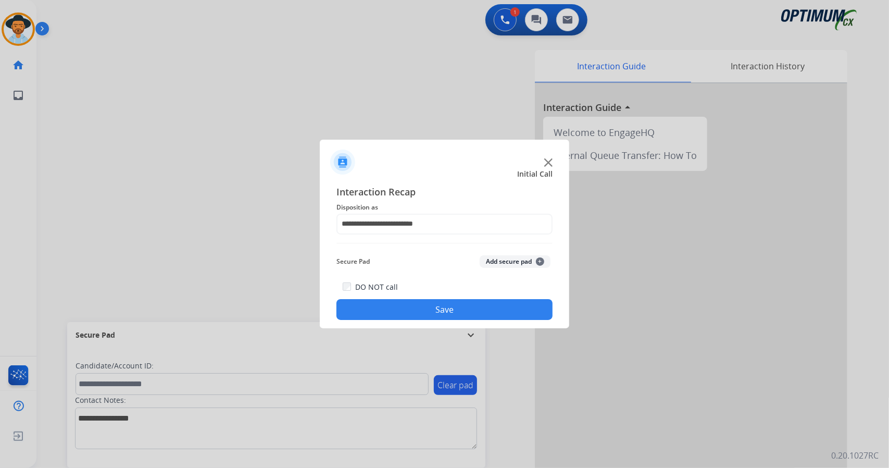
click at [393, 308] on button "Save" at bounding box center [444, 309] width 216 height 21
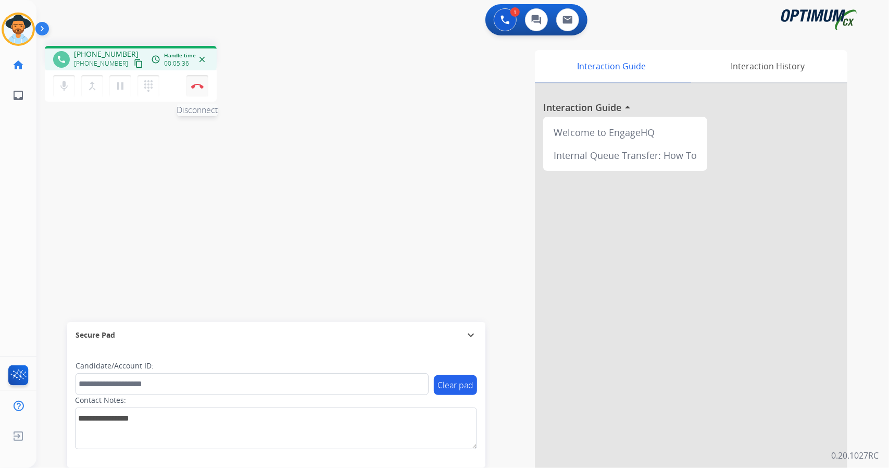
click at [195, 80] on button "Disconnect" at bounding box center [197, 86] width 22 height 22
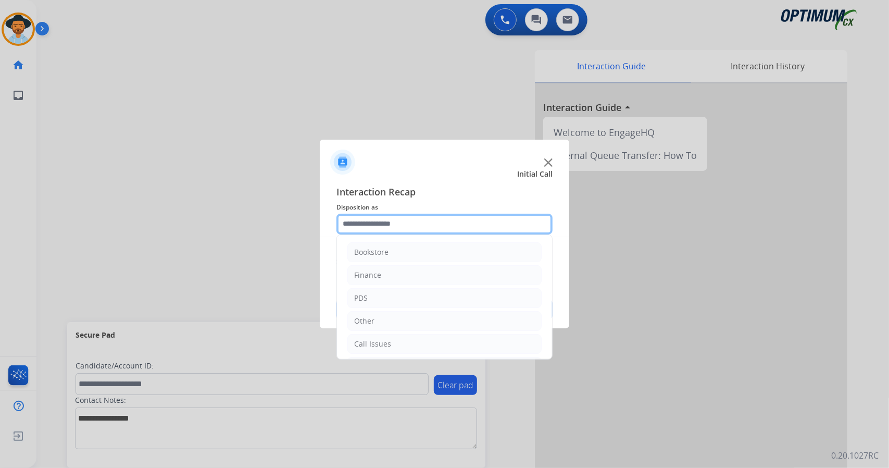
click at [361, 216] on input "text" at bounding box center [444, 224] width 216 height 21
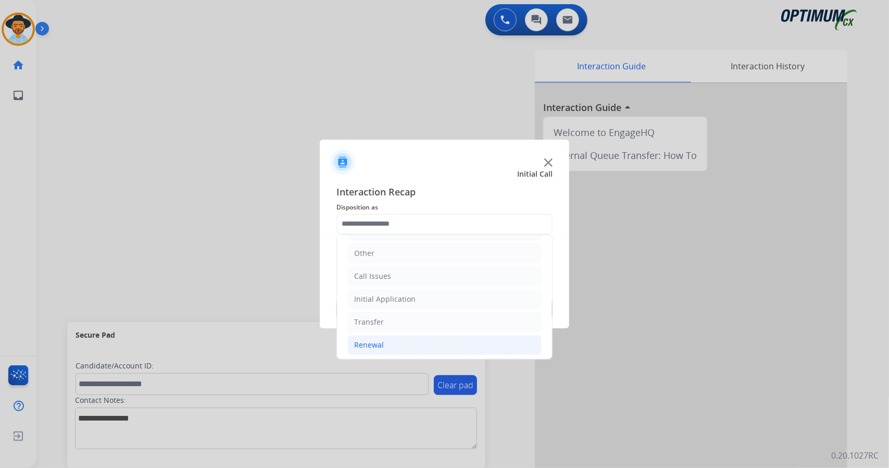
click at [398, 338] on li "Renewal" at bounding box center [444, 345] width 194 height 20
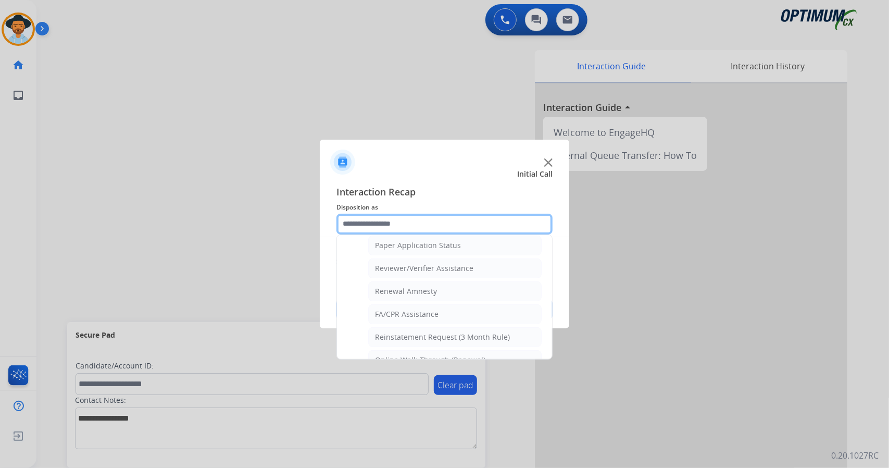
scroll to position [394, 0]
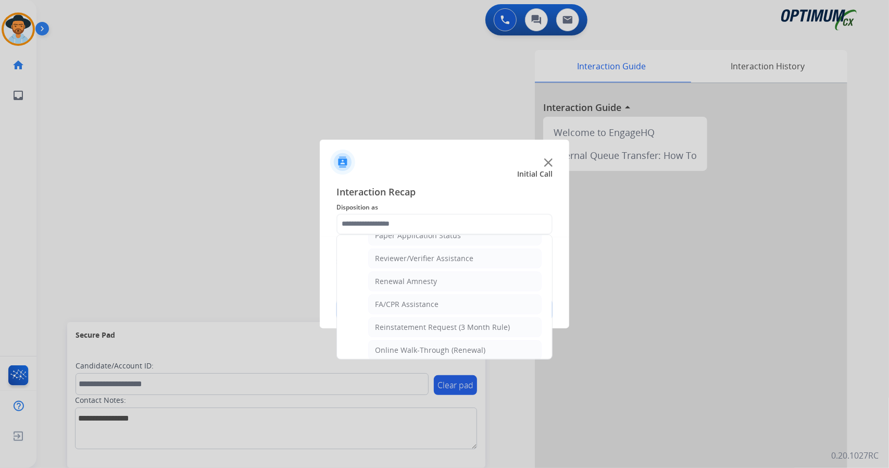
click at [398, 345] on div "Online Walk-Through (Renewal)" at bounding box center [430, 350] width 110 height 10
type input "**********"
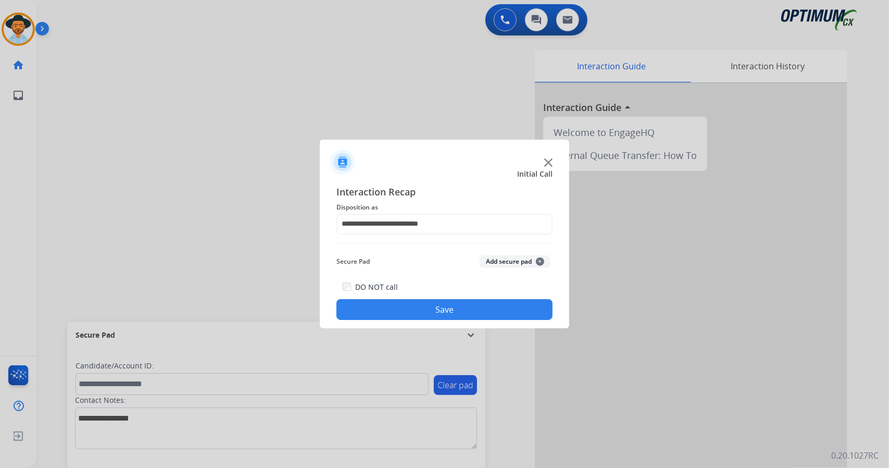
click at [421, 315] on button "Save" at bounding box center [444, 309] width 216 height 21
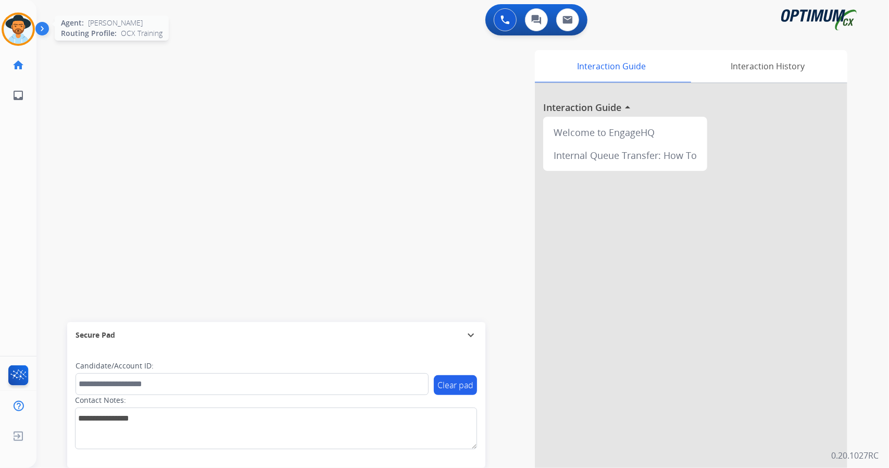
click at [17, 24] on img at bounding box center [18, 29] width 29 height 29
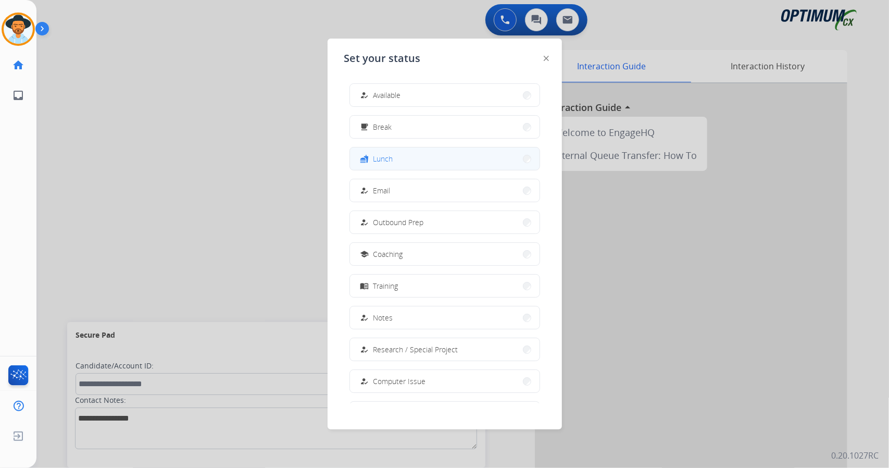
click at [358, 152] on button "fastfood Lunch" at bounding box center [445, 158] width 190 height 22
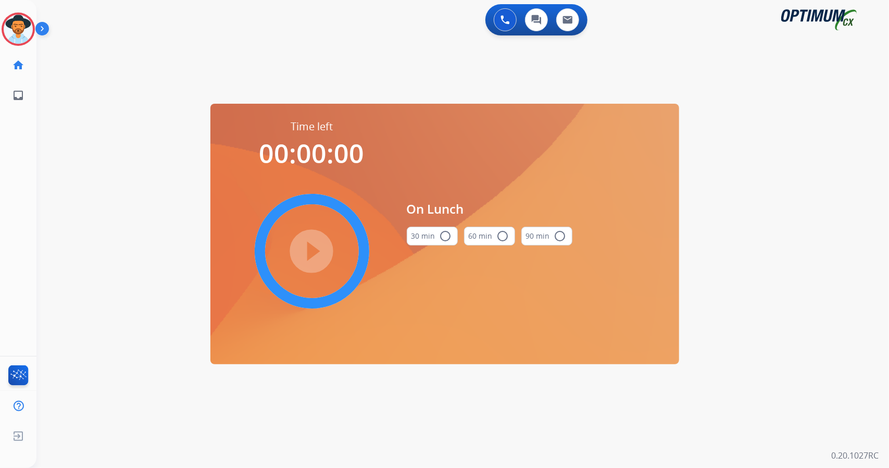
click at [751, 304] on div "0 Voice Interactions 0 Chat Interactions 0 Email Interactions swap_horiz Break …" at bounding box center [462, 234] width 853 height 468
click at [430, 228] on button "30 min radio_button_unchecked" at bounding box center [432, 236] width 51 height 19
click at [310, 245] on mat-icon "play_circle_filled" at bounding box center [312, 251] width 13 height 13
